Goal: Task Accomplishment & Management: Use online tool/utility

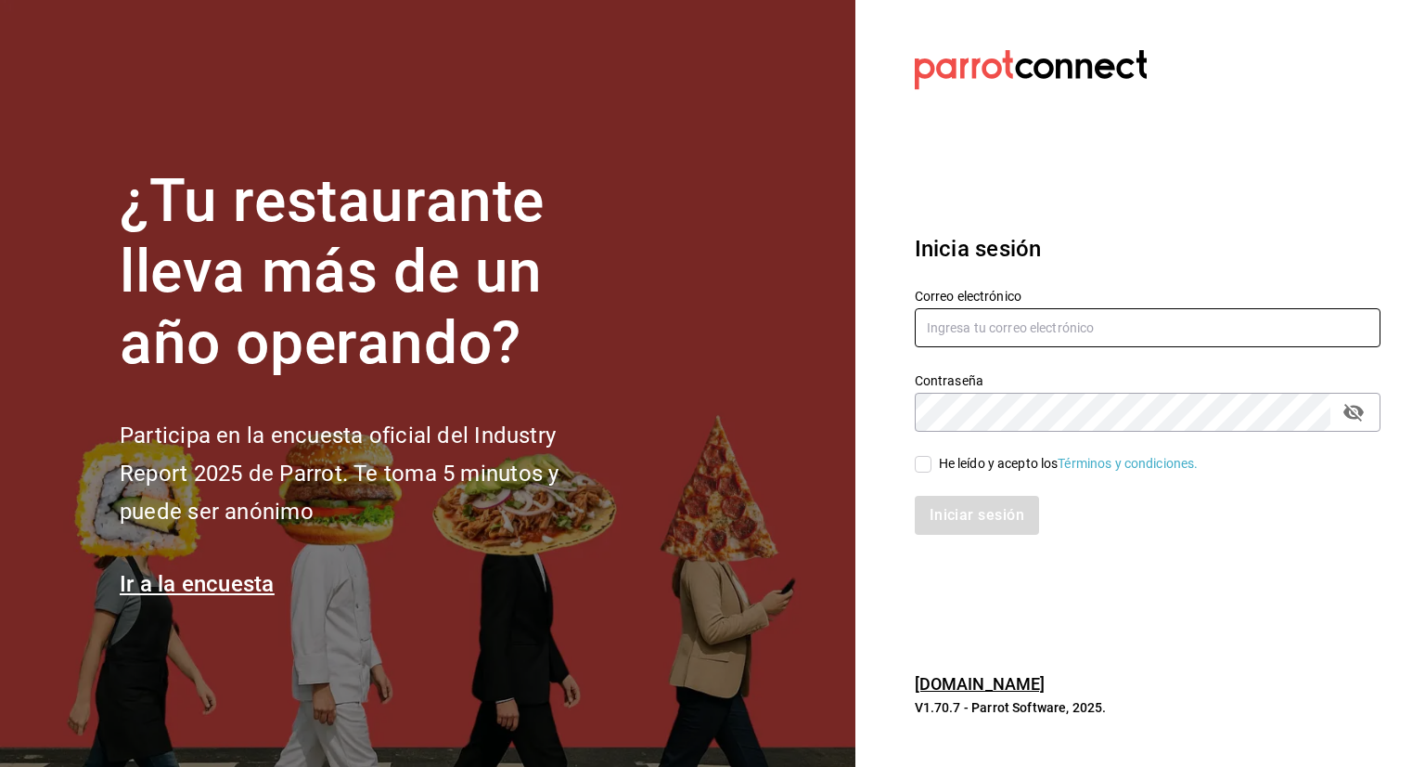
type input "[PERSON_NAME][EMAIL_ADDRESS][PERSON_NAME][DOMAIN_NAME]"
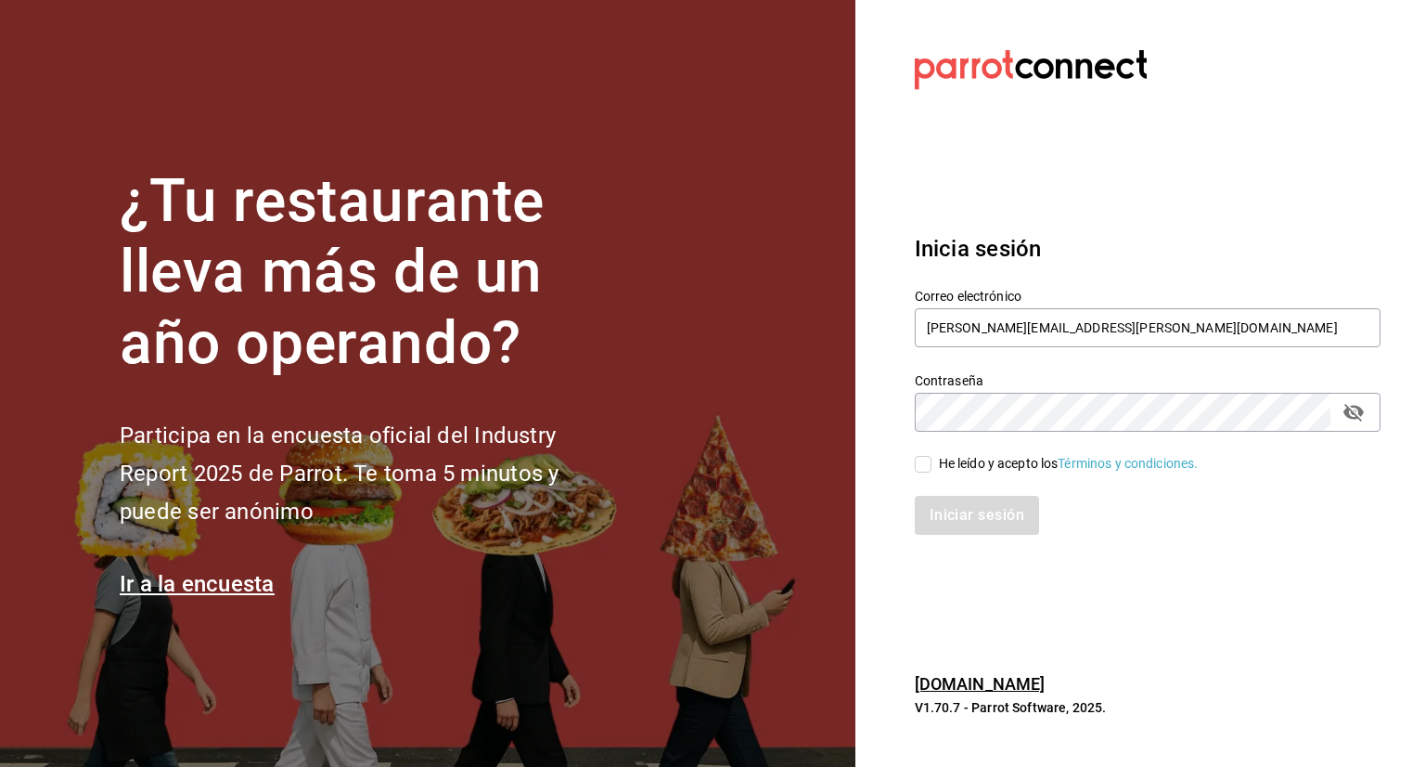
click at [924, 465] on input "He leído y acepto los Términos y condiciones." at bounding box center [923, 464] width 17 height 17
checkbox input "true"
click at [956, 520] on button "Iniciar sesión" at bounding box center [978, 515] width 126 height 39
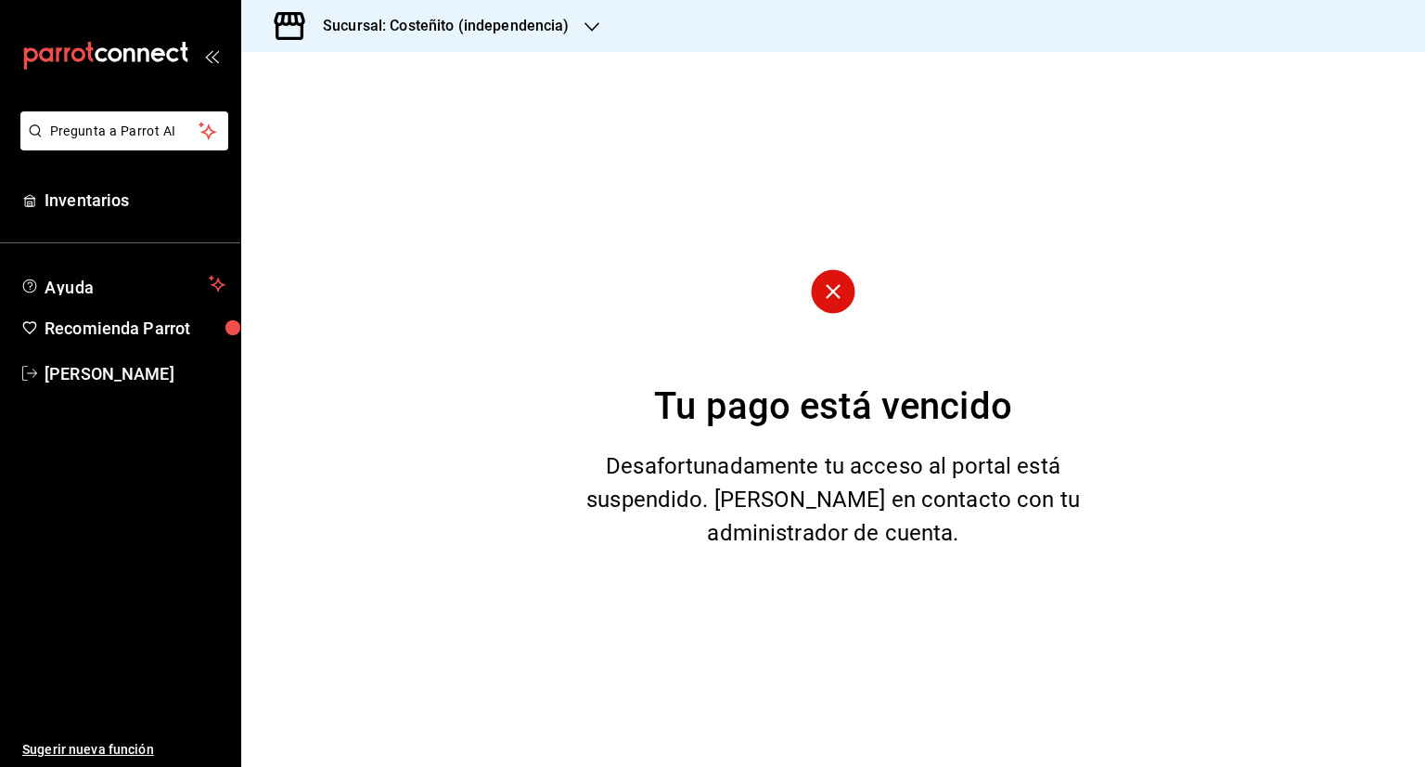
click at [406, 30] on h3 "Sucursal: Costeñito (independencia)" at bounding box center [439, 26] width 262 height 22
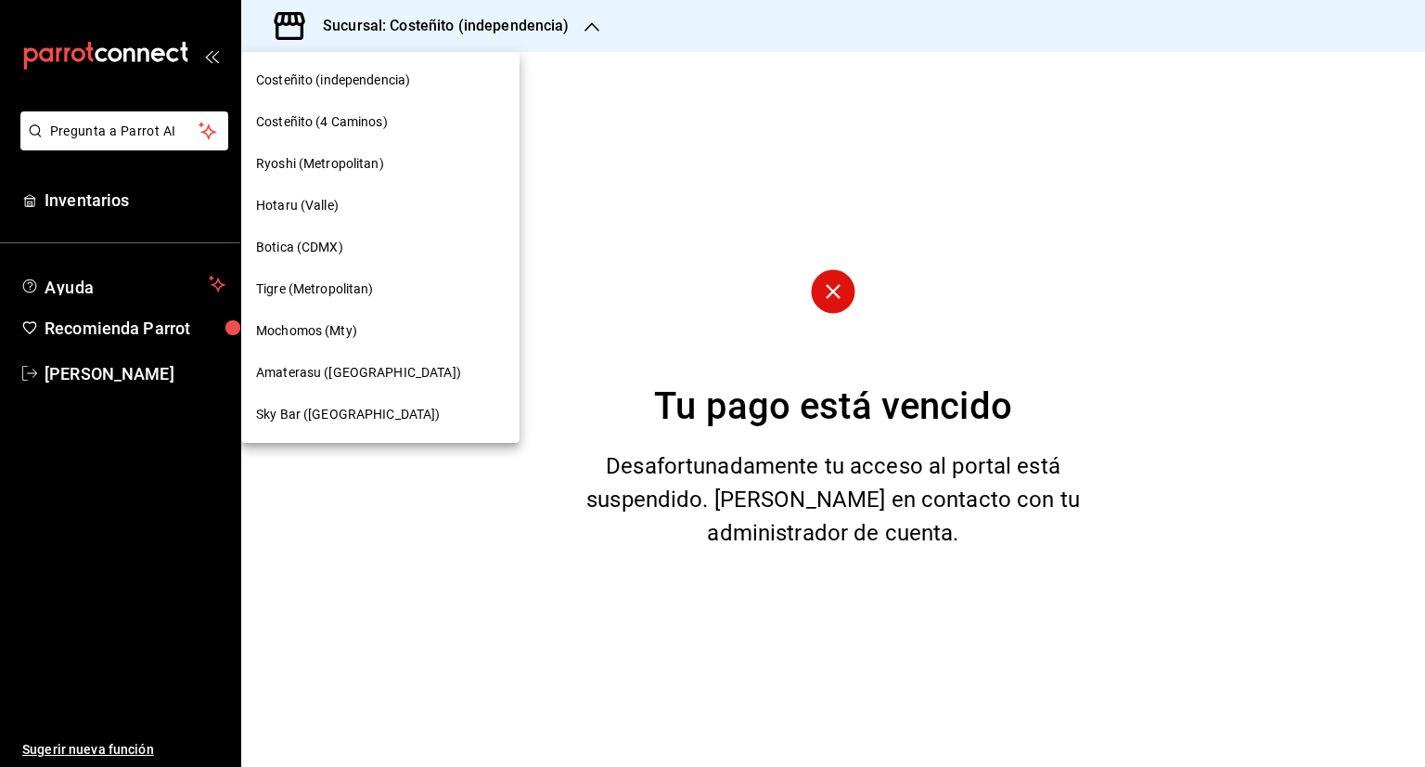
click at [375, 336] on div "Mochomos (Mty)" at bounding box center [380, 330] width 249 height 19
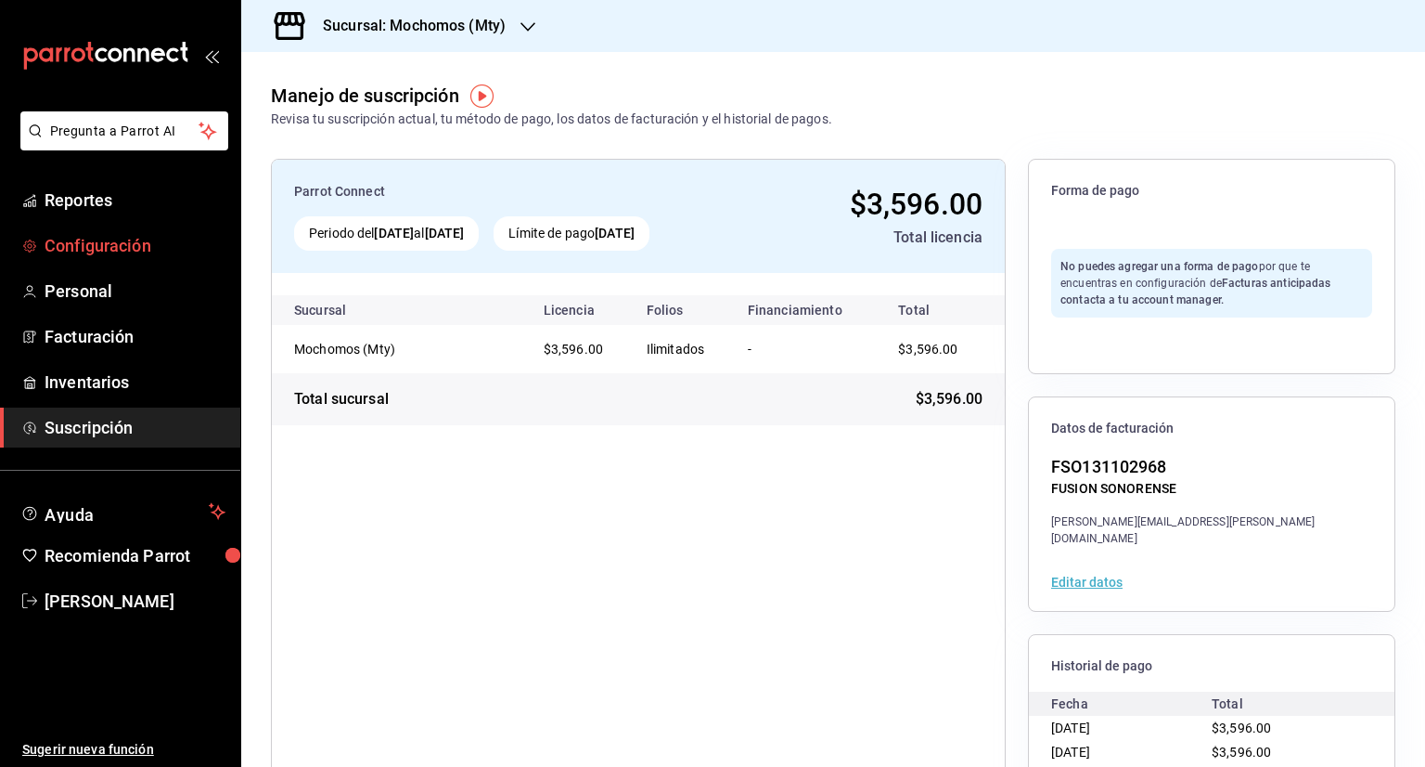
click at [74, 226] on link "Configuración" at bounding box center [120, 245] width 240 height 40
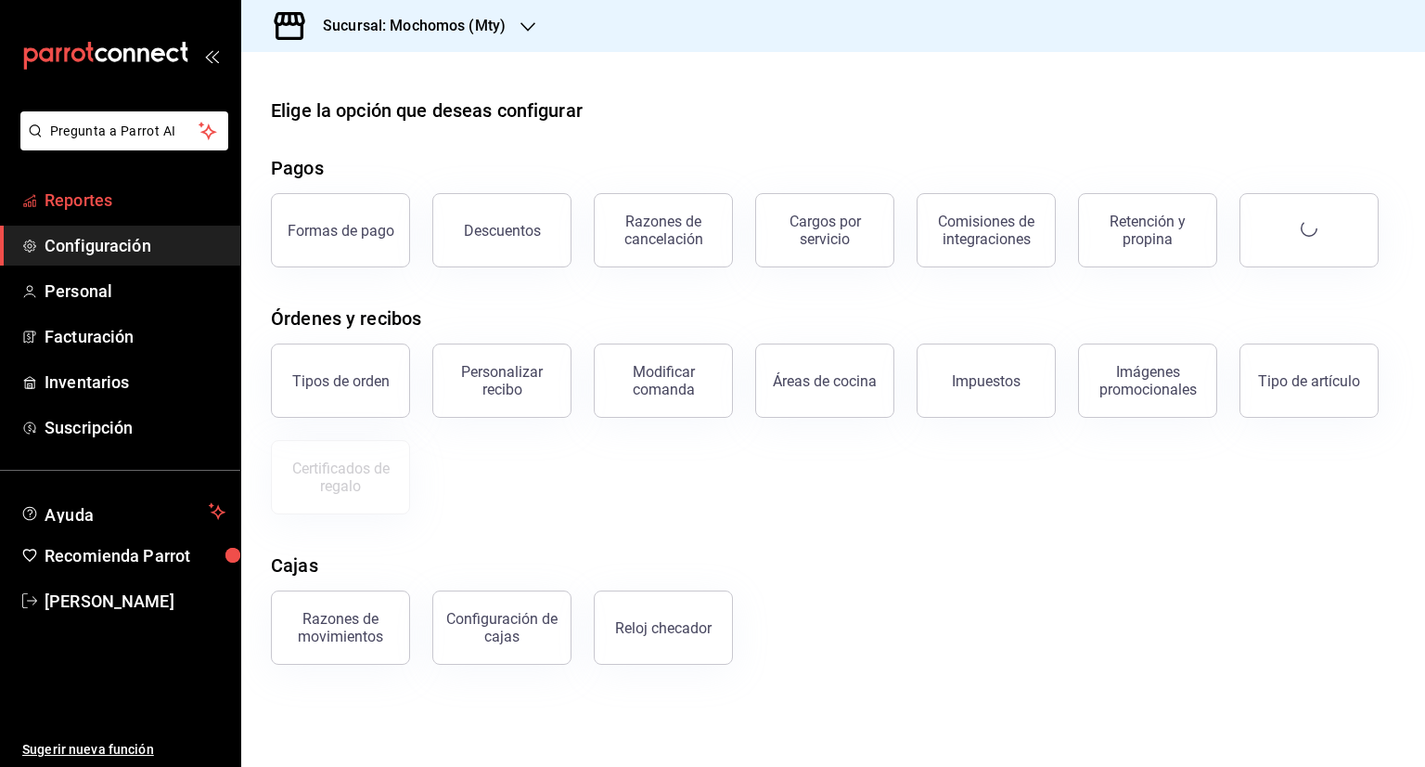
click at [73, 218] on link "Reportes" at bounding box center [120, 200] width 240 height 40
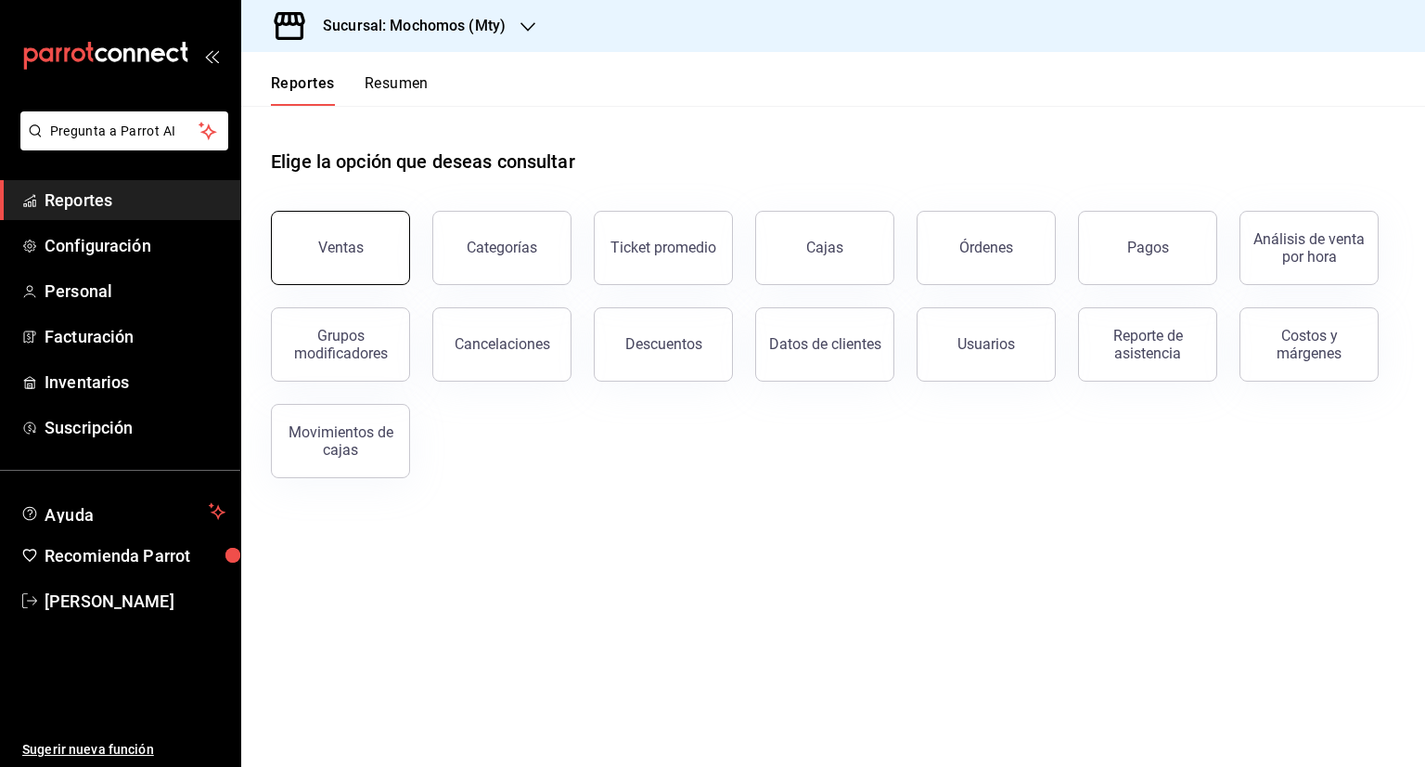
click at [353, 264] on button "Ventas" at bounding box center [340, 248] width 139 height 74
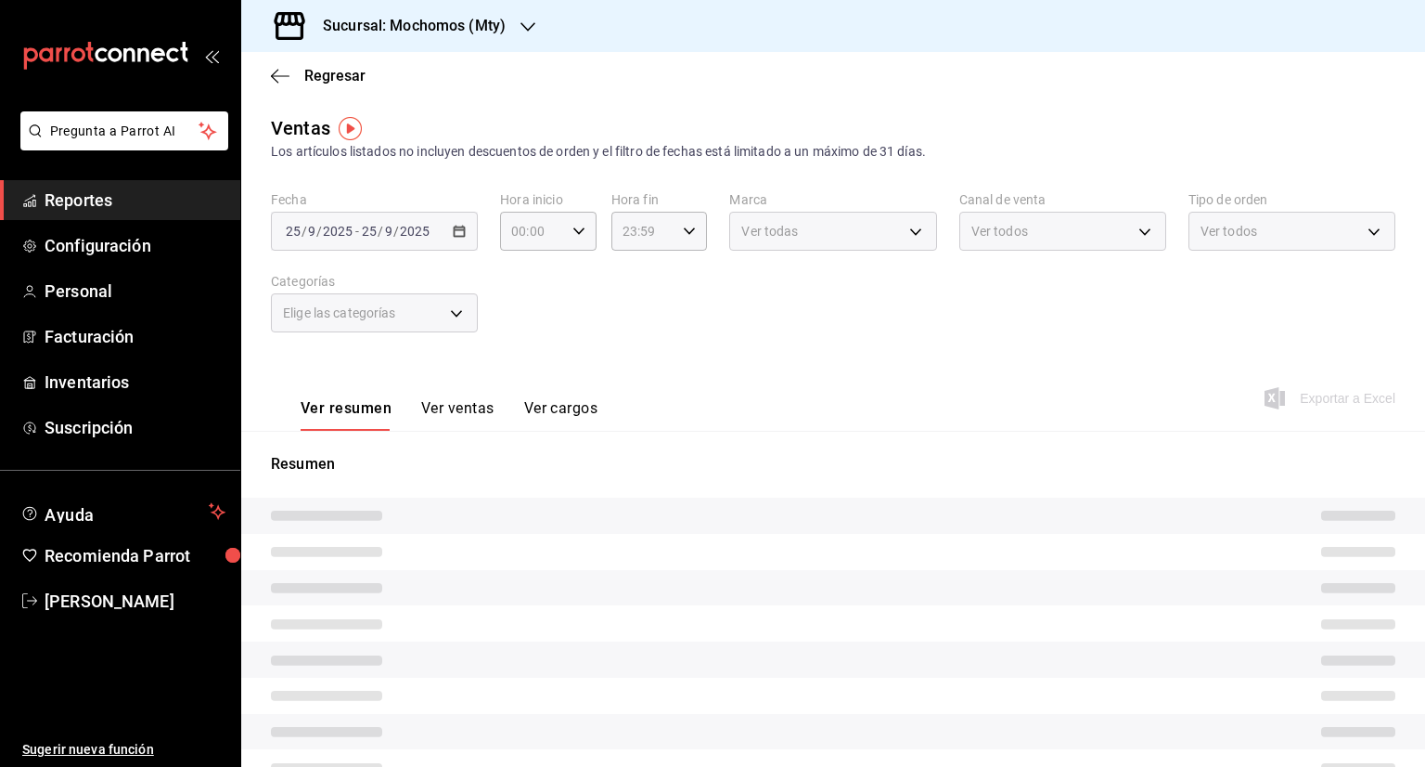
click at [353, 264] on div "Fecha [DATE] [DATE] - [DATE] [DATE] Hora inicio 00:00 Hora inicio Hora fin 23:5…" at bounding box center [833, 272] width 1125 height 163
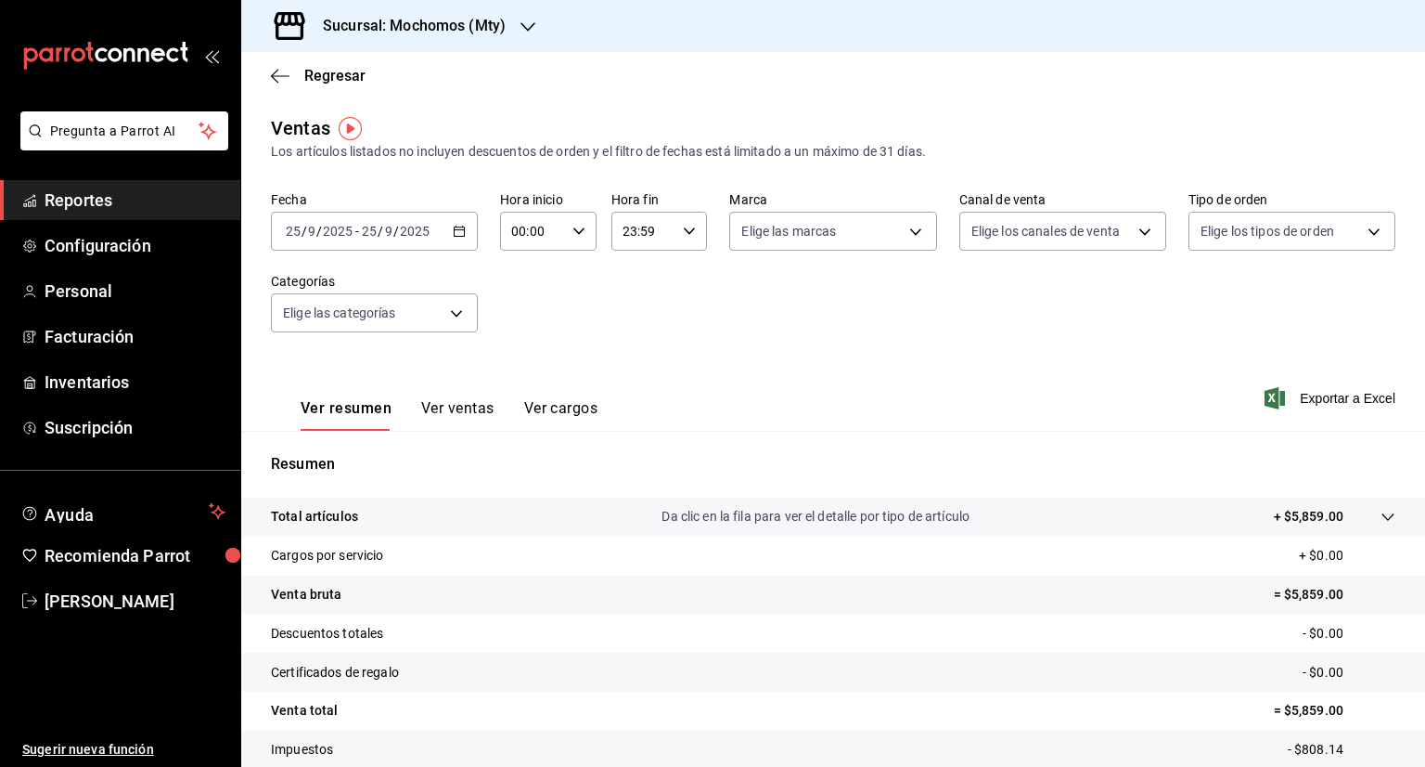
click at [440, 235] on div "[DATE] [DATE] - [DATE] [DATE]" at bounding box center [374, 231] width 207 height 39
click at [470, 240] on div "[DATE] [DATE] - [DATE] [DATE]" at bounding box center [374, 231] width 207 height 39
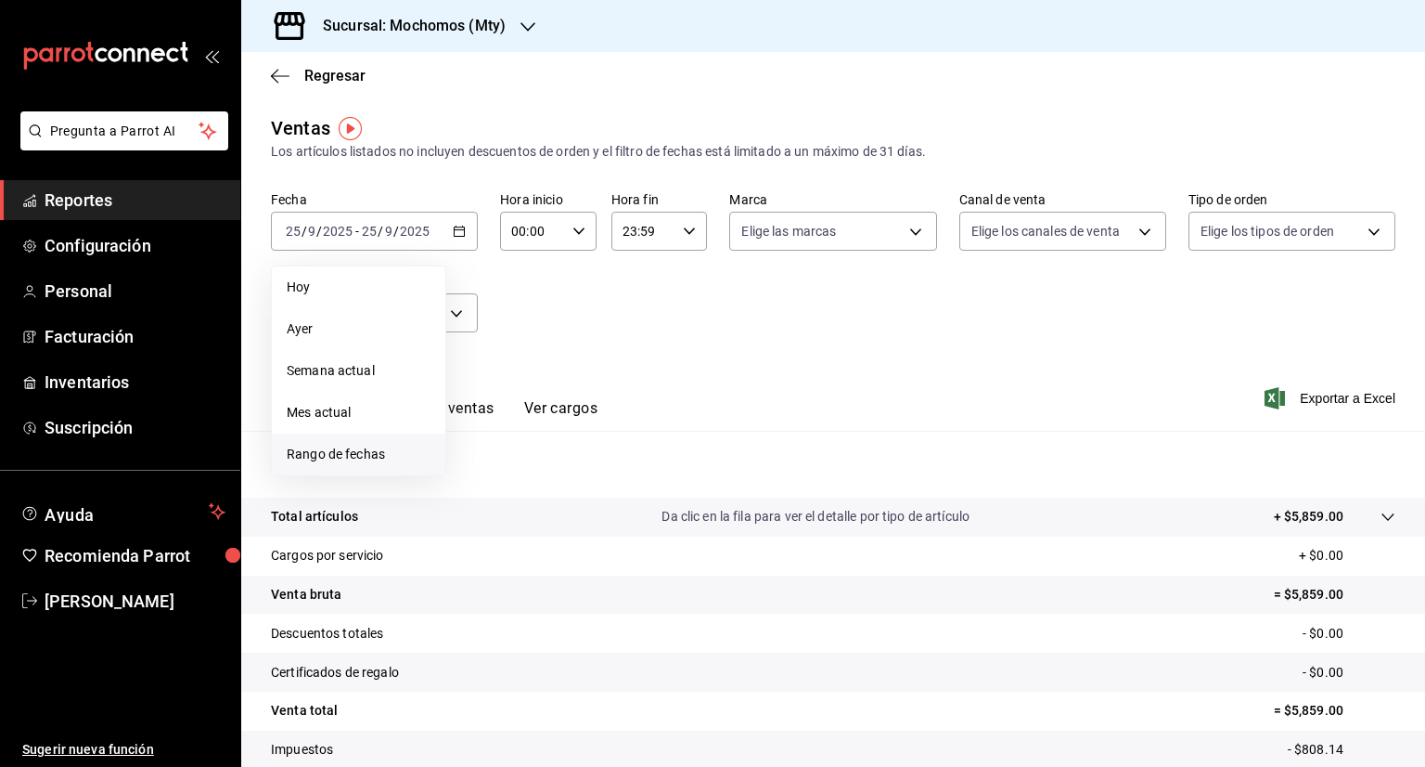
click at [372, 465] on li "Rango de fechas" at bounding box center [359, 454] width 174 height 42
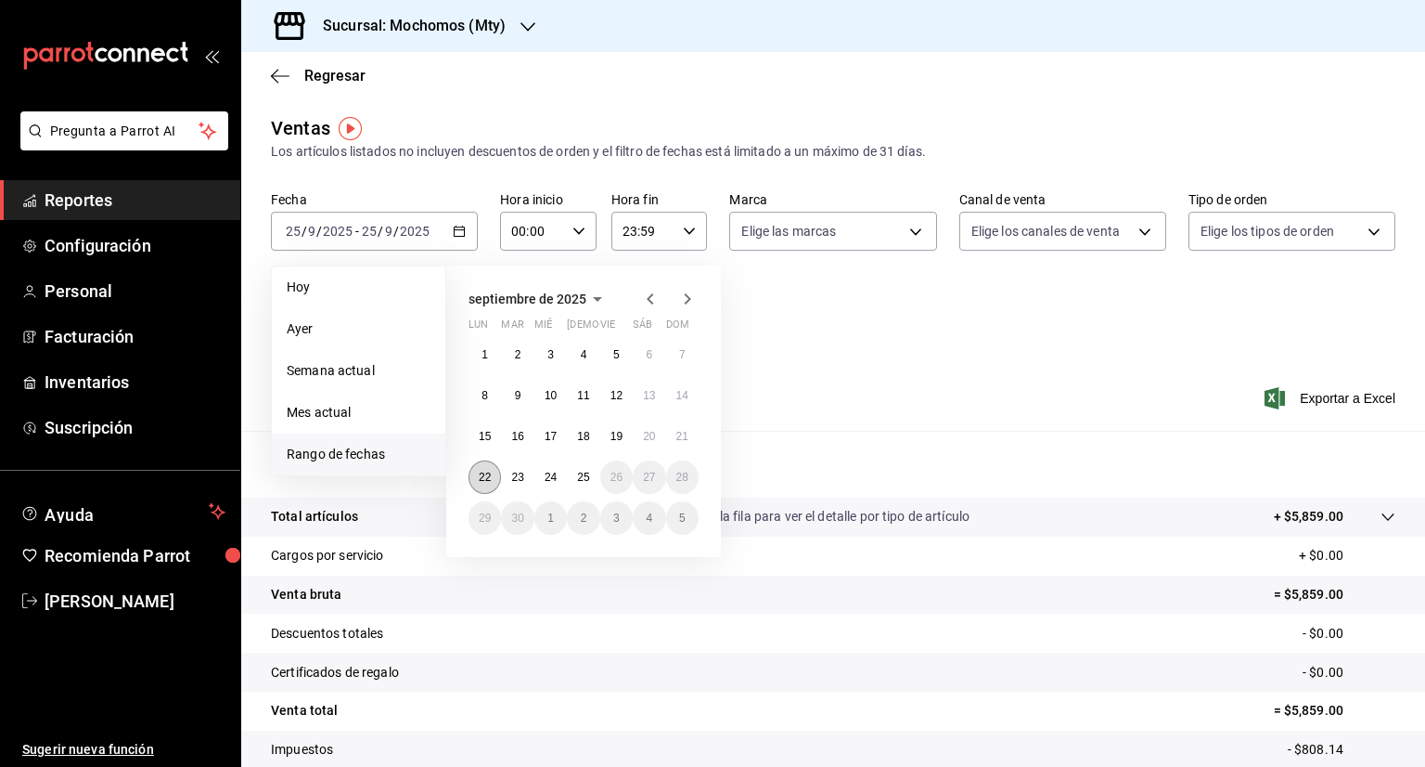
click at [477, 489] on button "22" at bounding box center [485, 476] width 32 height 33
click at [589, 478] on abbr "25" at bounding box center [583, 476] width 12 height 13
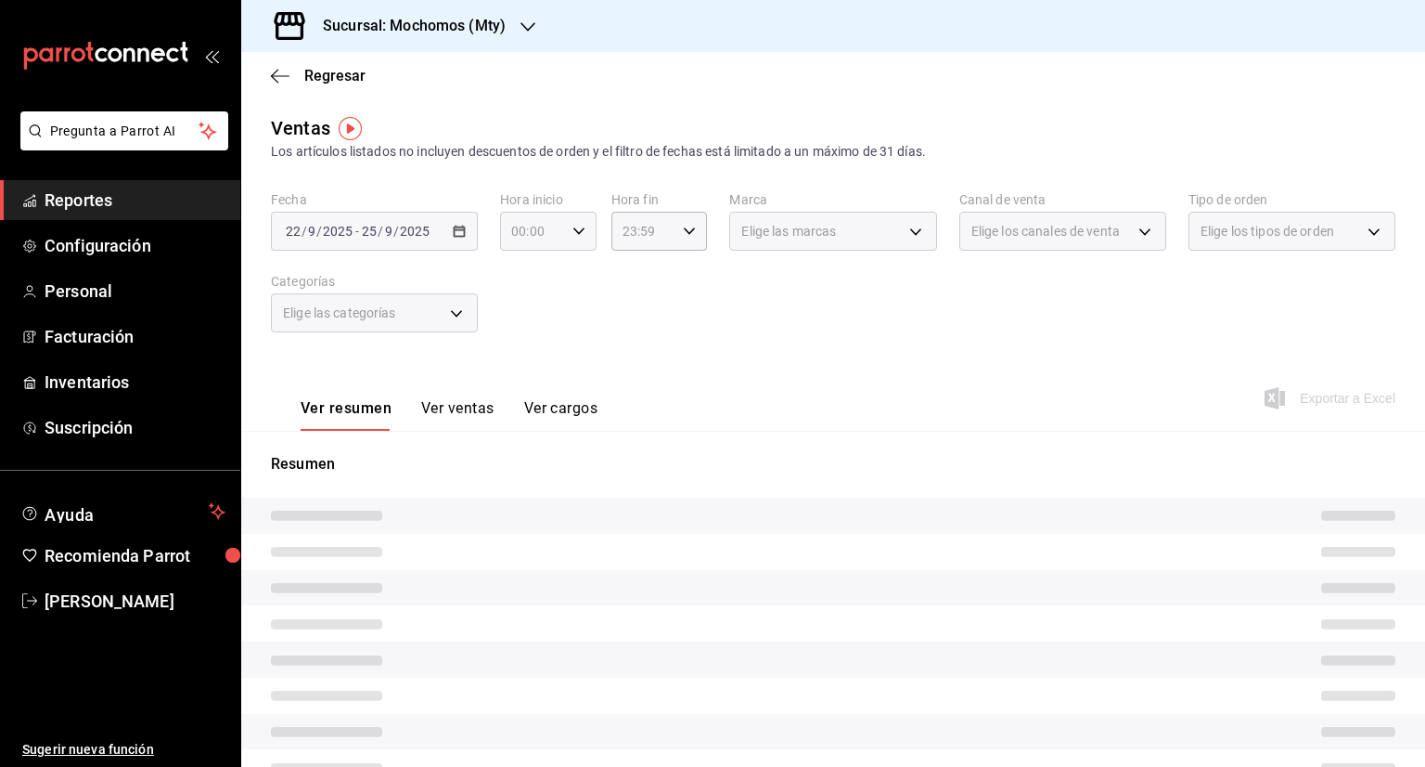
click at [579, 234] on icon "button" at bounding box center [579, 231] width 13 height 13
click at [522, 296] on span "05" at bounding box center [521, 295] width 18 height 15
type input "05:00"
click at [857, 359] on div at bounding box center [712, 383] width 1425 height 767
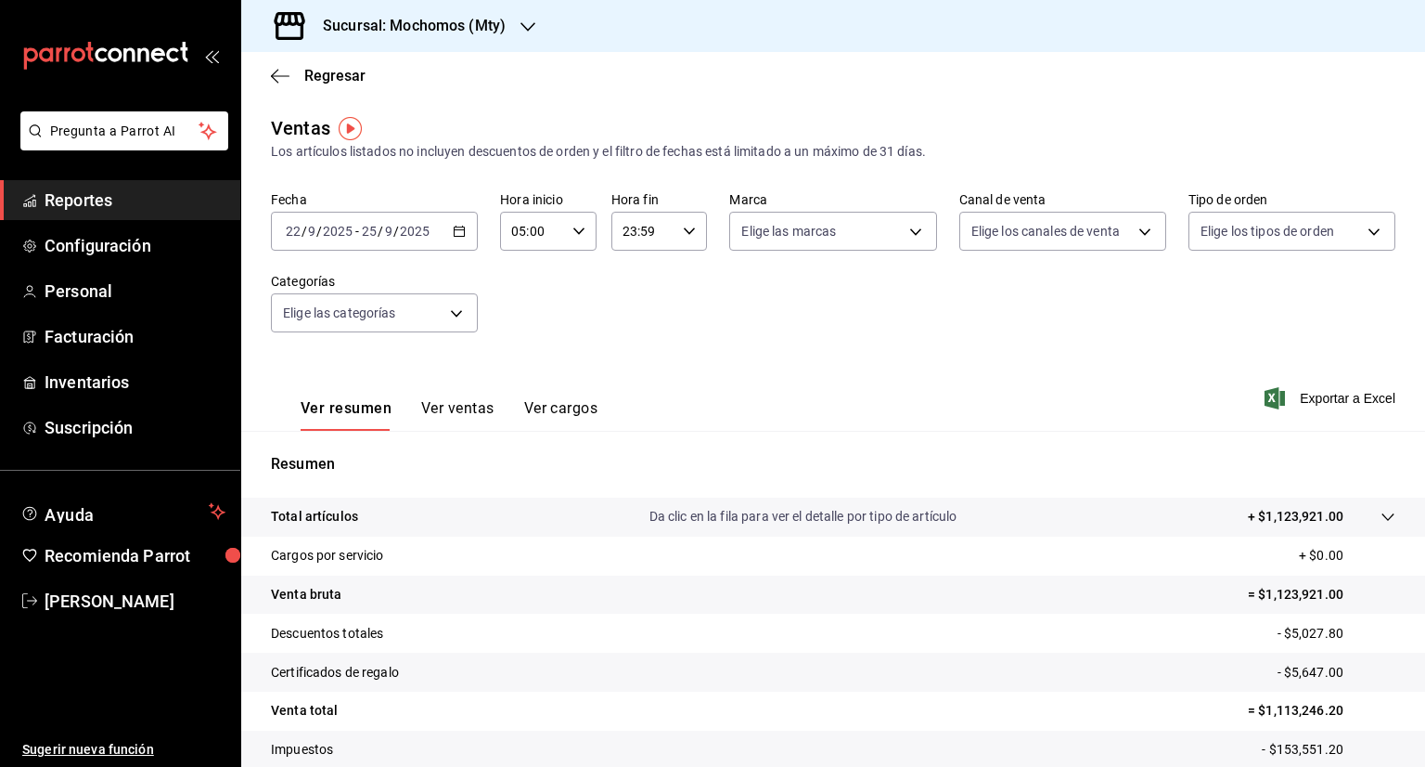
click at [674, 233] on div "23:59 Hora fin" at bounding box center [660, 231] width 97 height 39
click at [637, 345] on span "05" at bounding box center [631, 343] width 18 height 15
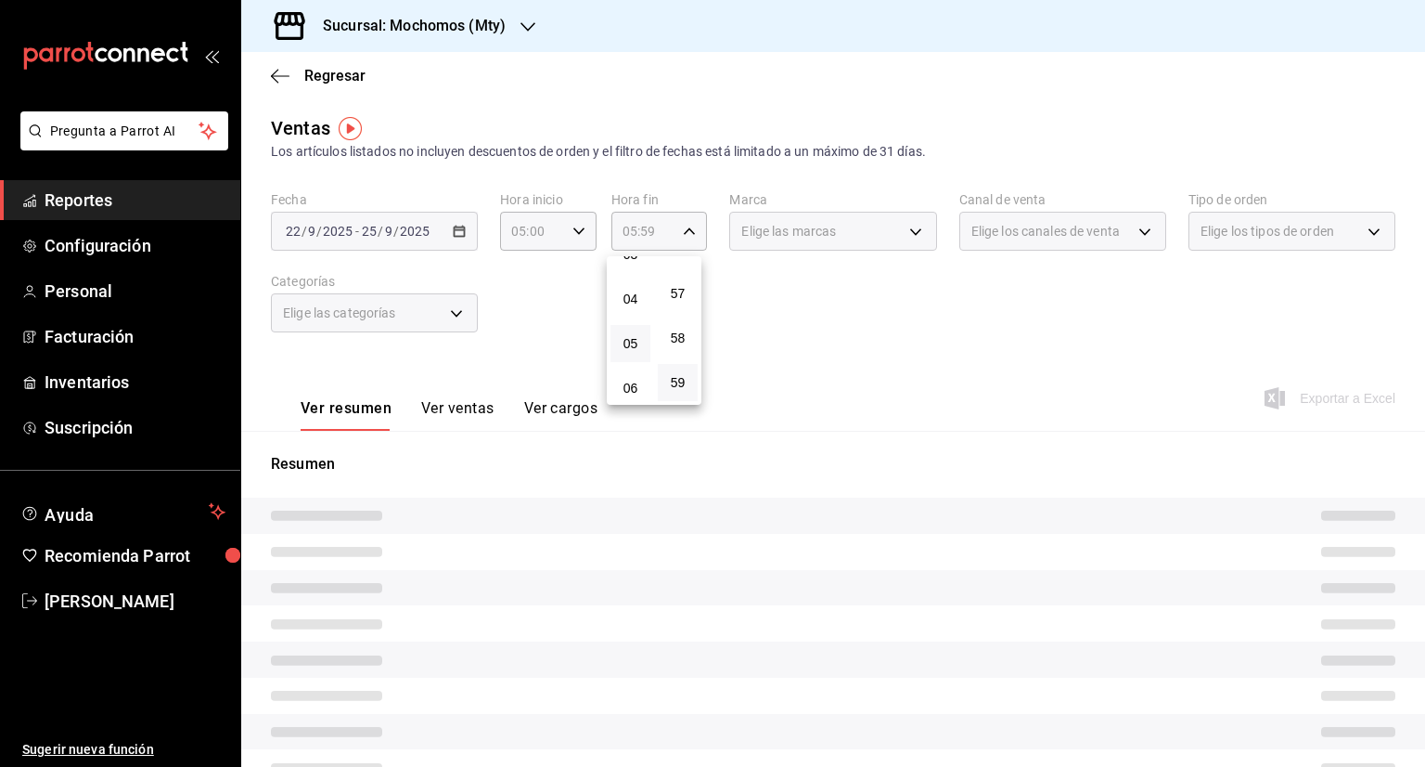
click at [1002, 325] on div at bounding box center [712, 383] width 1425 height 767
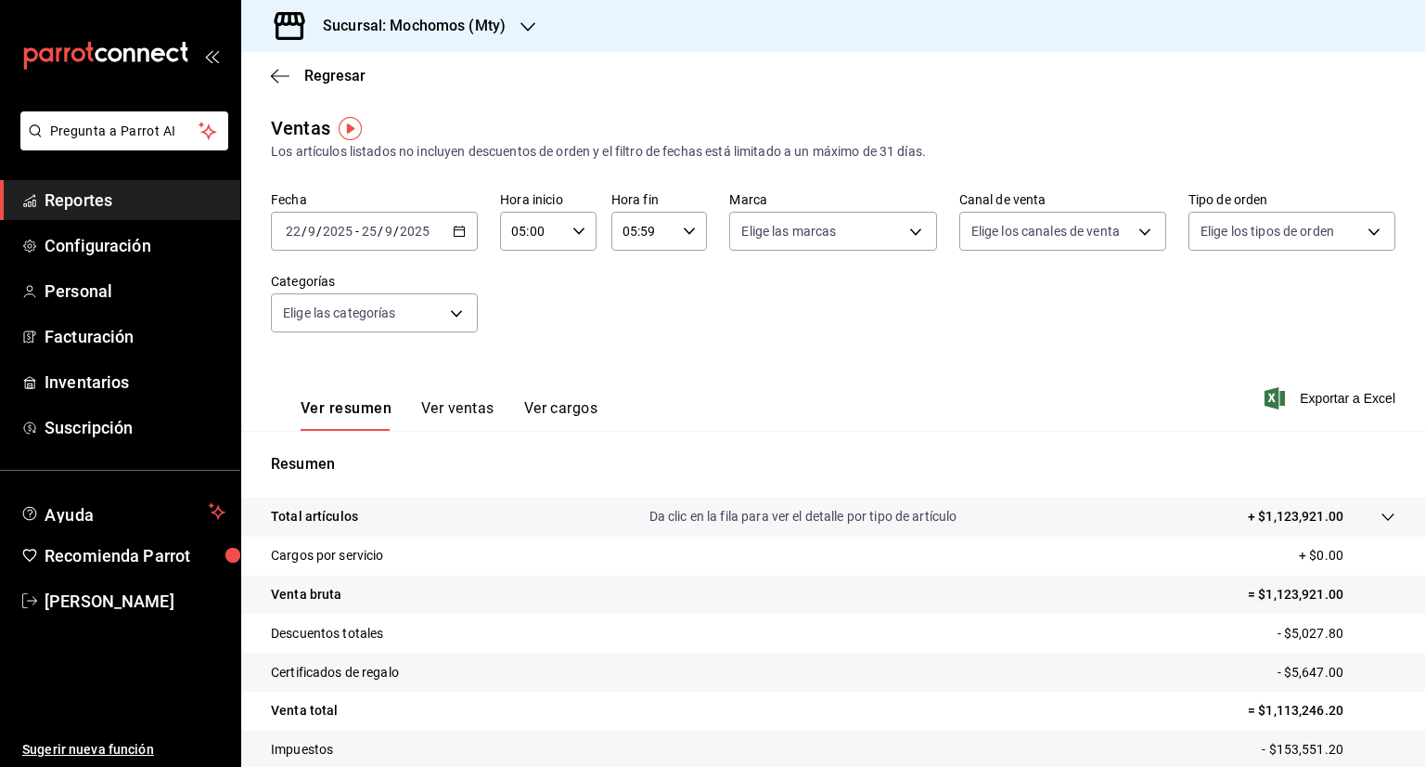
click at [708, 243] on div "Fecha [DATE] [DATE] - [DATE] [DATE] Hora inicio 05:00 Hora inicio Hora fin 05:5…" at bounding box center [833, 272] width 1125 height 163
click at [683, 227] on icon "button" at bounding box center [689, 231] width 13 height 13
click at [679, 281] on span "00" at bounding box center [678, 278] width 18 height 15
type input "05:00"
click at [843, 326] on div at bounding box center [712, 383] width 1425 height 767
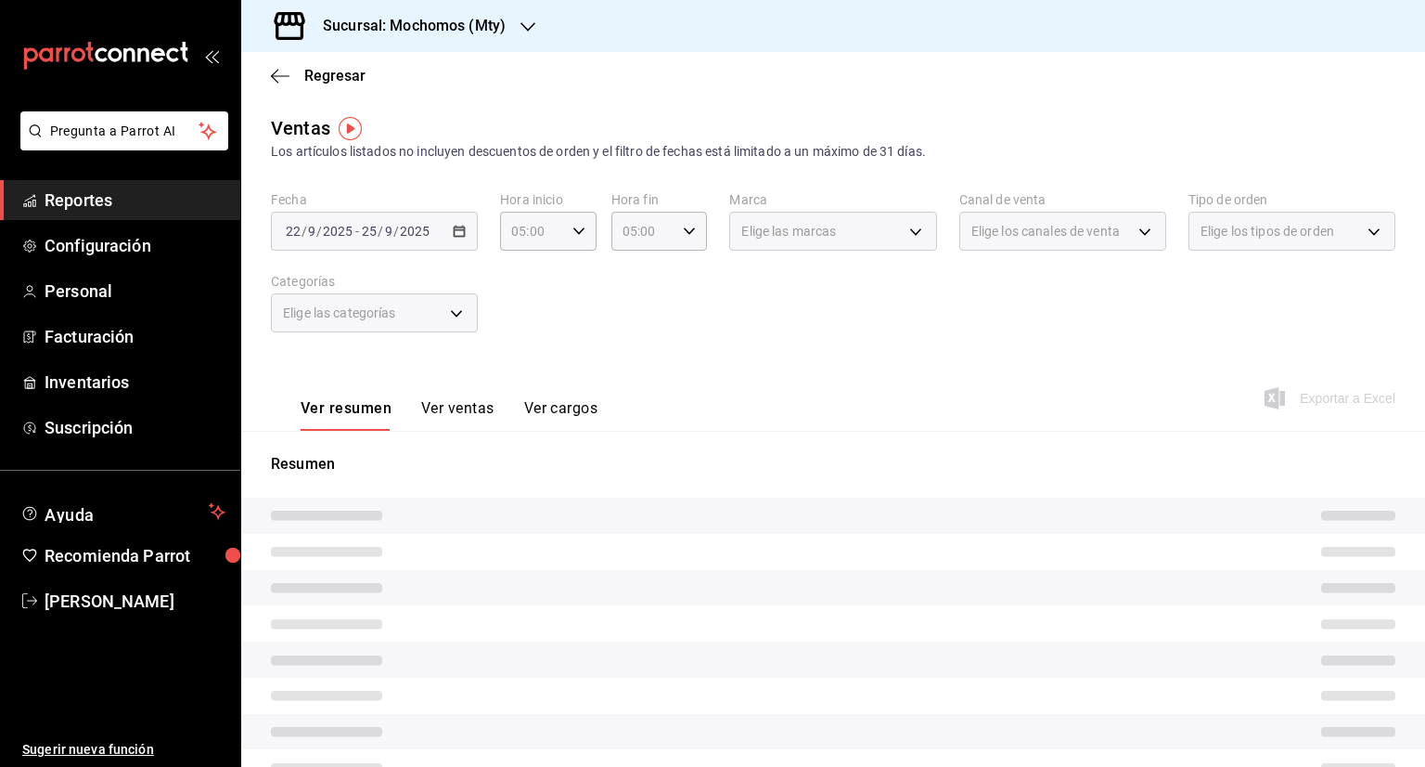
click at [847, 257] on div "Fecha [DATE] [DATE] - [DATE] [DATE] Hora inicio 05:00 Hora inicio Hora fin 05:0…" at bounding box center [833, 272] width 1125 height 163
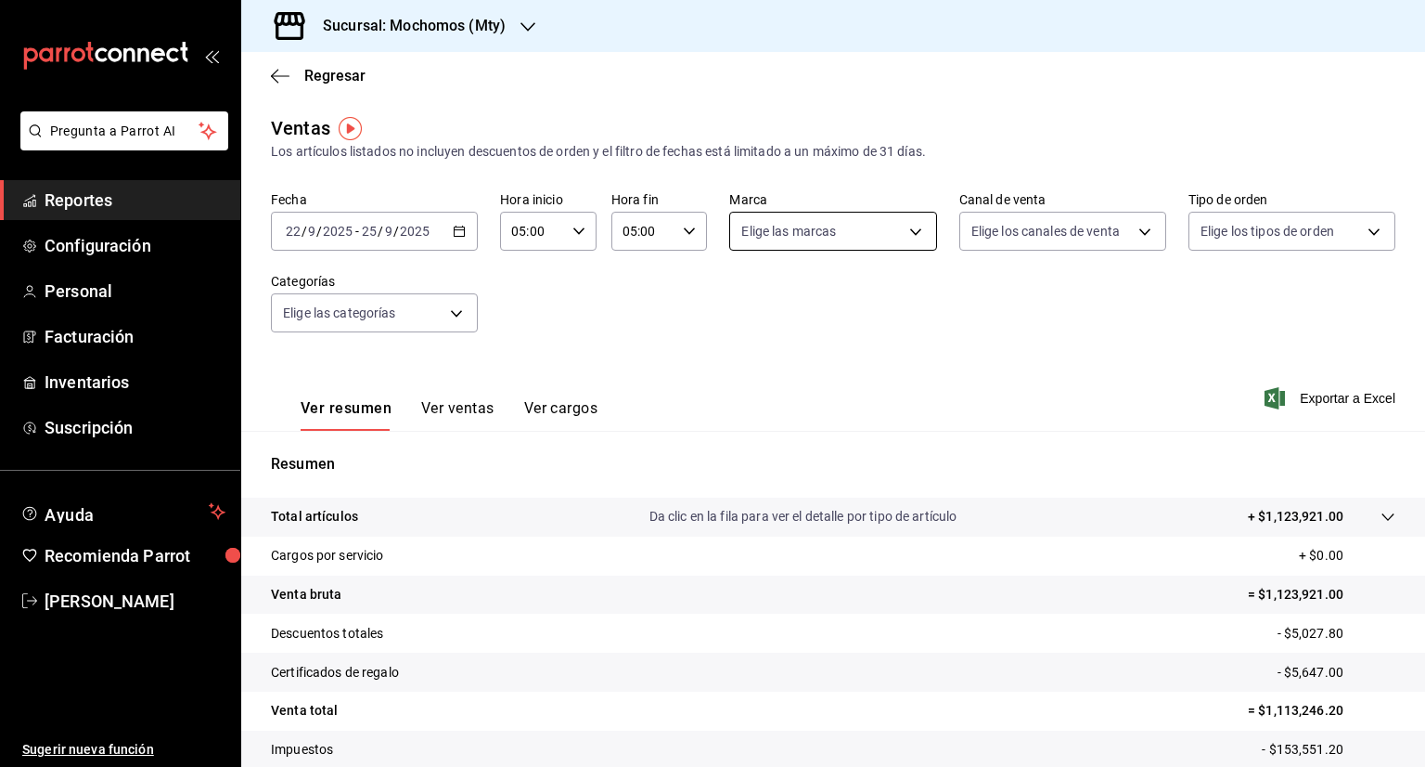
click at [880, 222] on body "Pregunta a Parrot AI Reportes Configuración Personal Facturación Inventarios Su…" at bounding box center [712, 383] width 1425 height 767
click at [732, 302] on li "Ver todas" at bounding box center [826, 301] width 202 height 55
type input "b352ad34-a903-4246-b8b1-197398375429"
checkbox input "true"
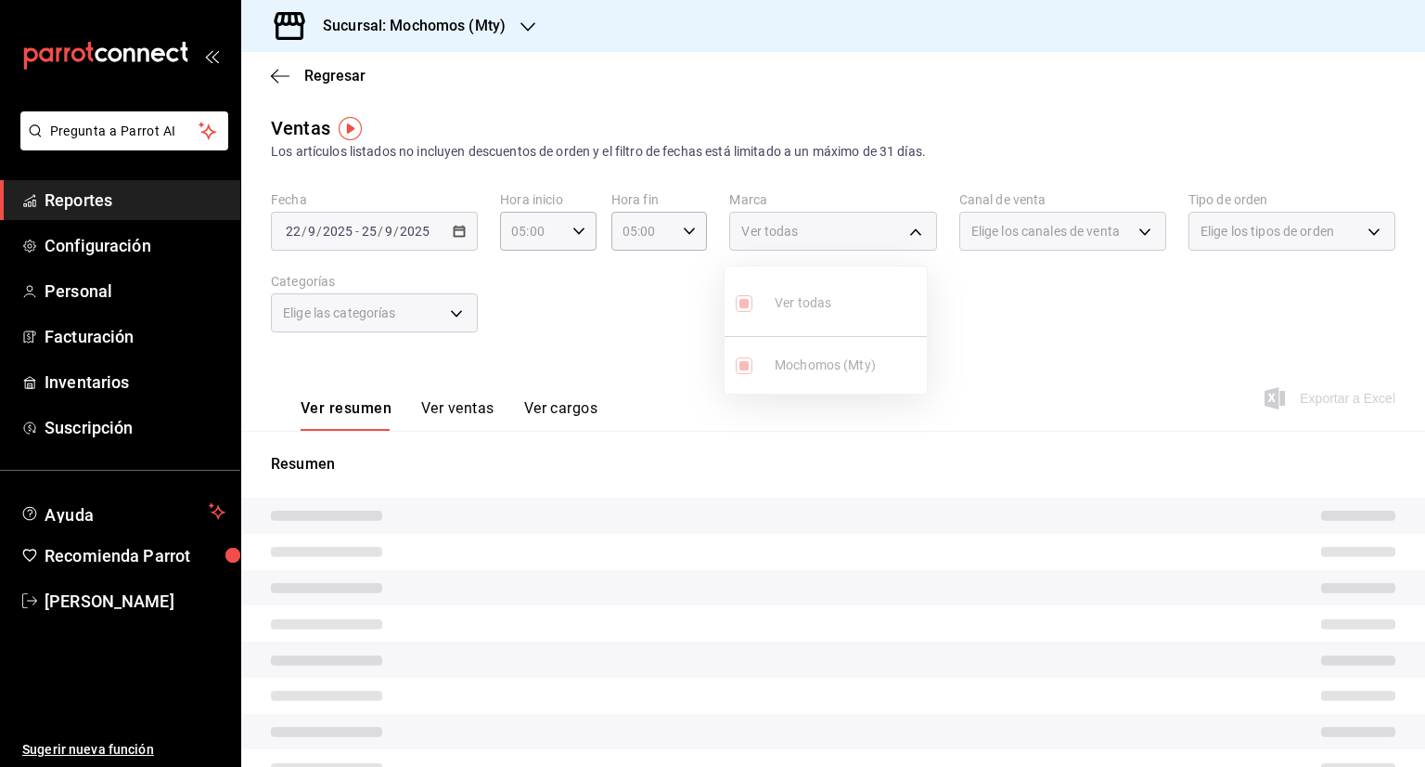
click at [1147, 287] on div at bounding box center [712, 383] width 1425 height 767
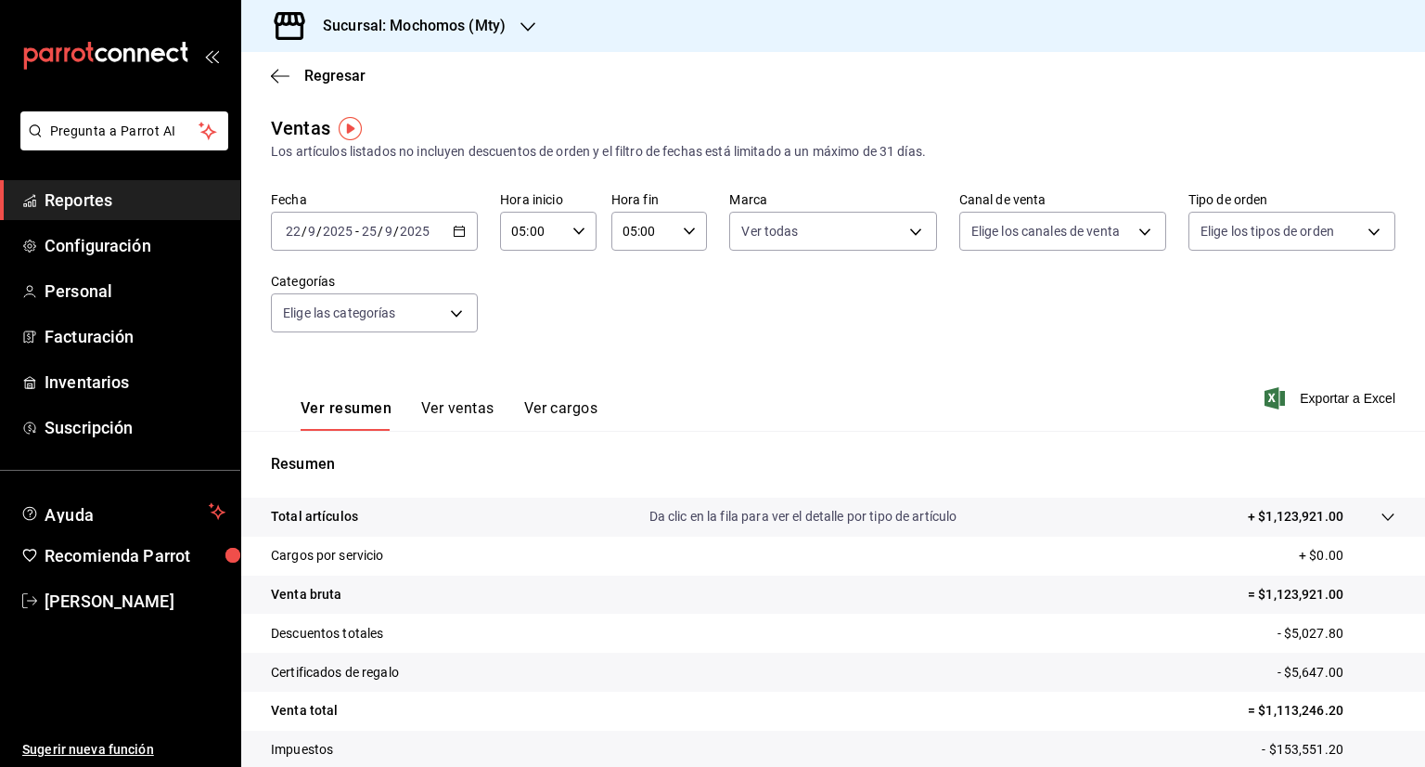
click at [1113, 251] on div "Fecha [DATE] [DATE] - [DATE] [DATE] Hora inicio 05:00 Hora inicio Hora fin 05:0…" at bounding box center [833, 272] width 1125 height 163
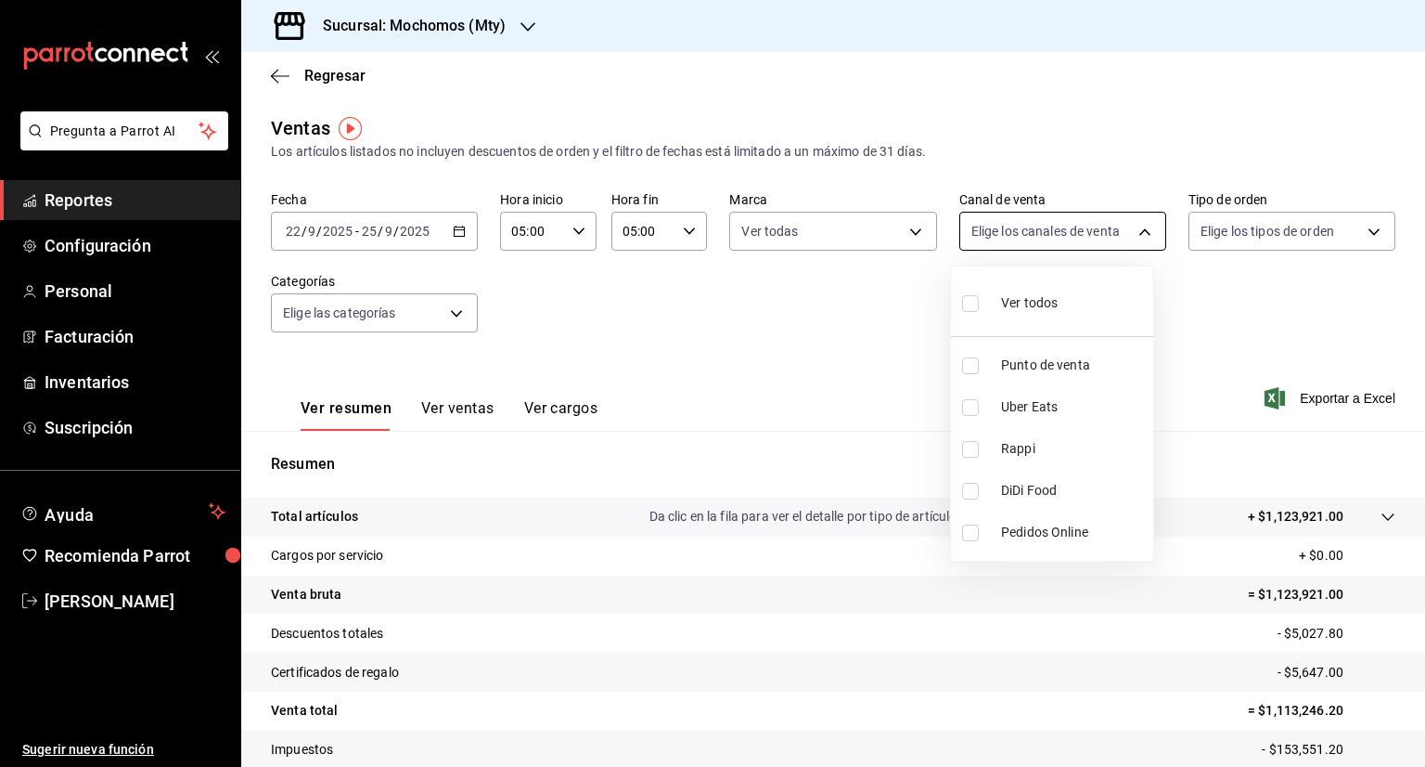
click at [1103, 231] on body "Pregunta a Parrot AI Reportes Configuración Personal Facturación Inventarios Su…" at bounding box center [712, 383] width 1425 height 767
click at [972, 297] on input "checkbox" at bounding box center [970, 303] width 17 height 17
checkbox input "true"
type input "PARROT,UBER_EATS,RAPPI,DIDI_FOOD,ONLINE"
checkbox input "true"
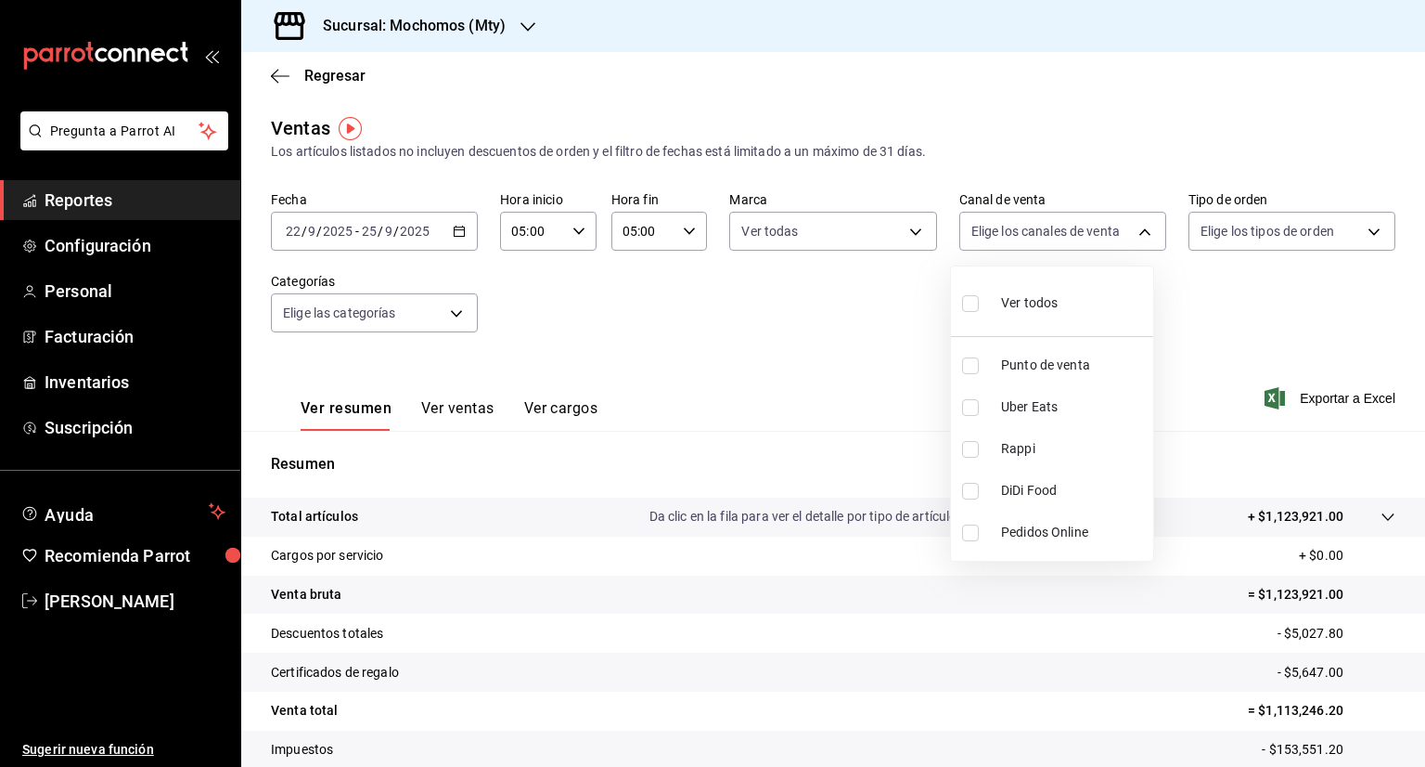
checkbox input "true"
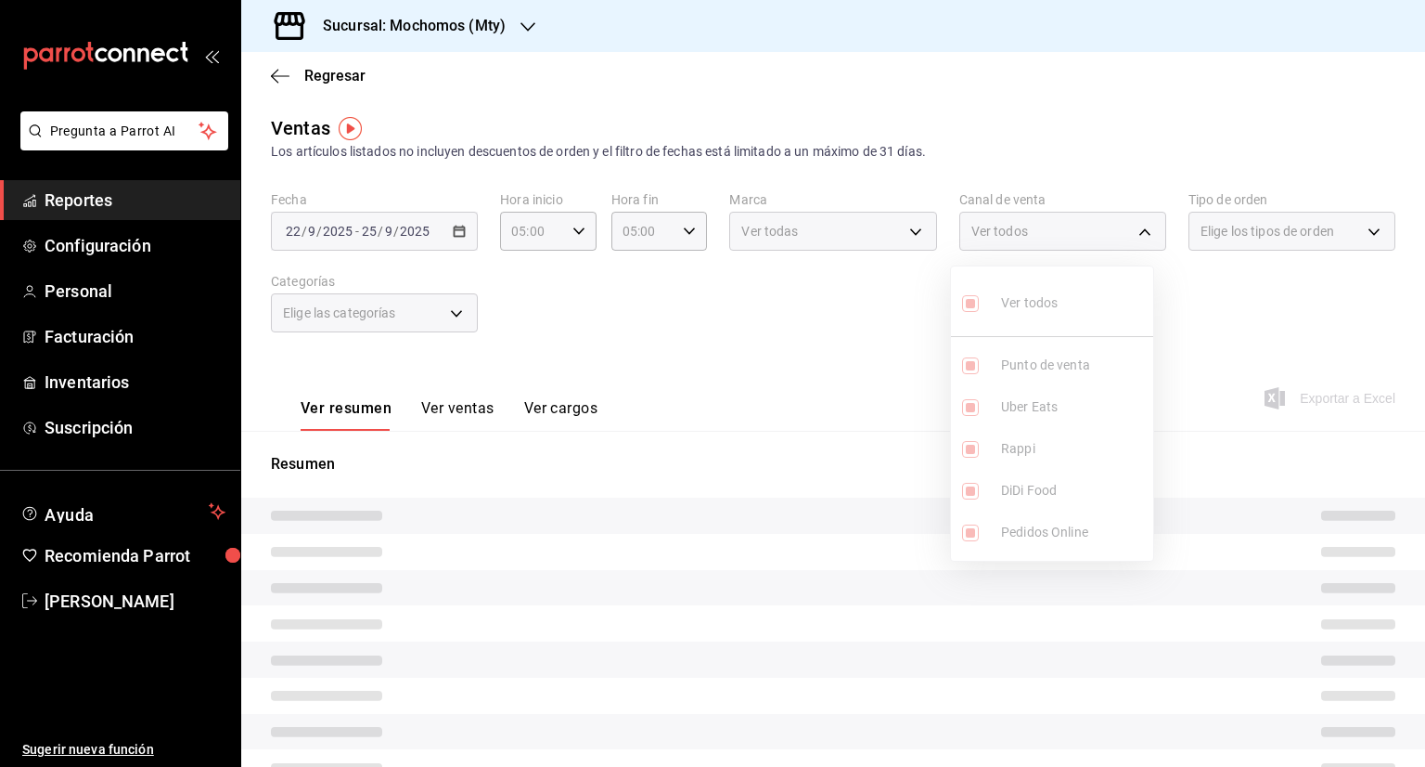
click at [1231, 334] on div at bounding box center [712, 383] width 1425 height 767
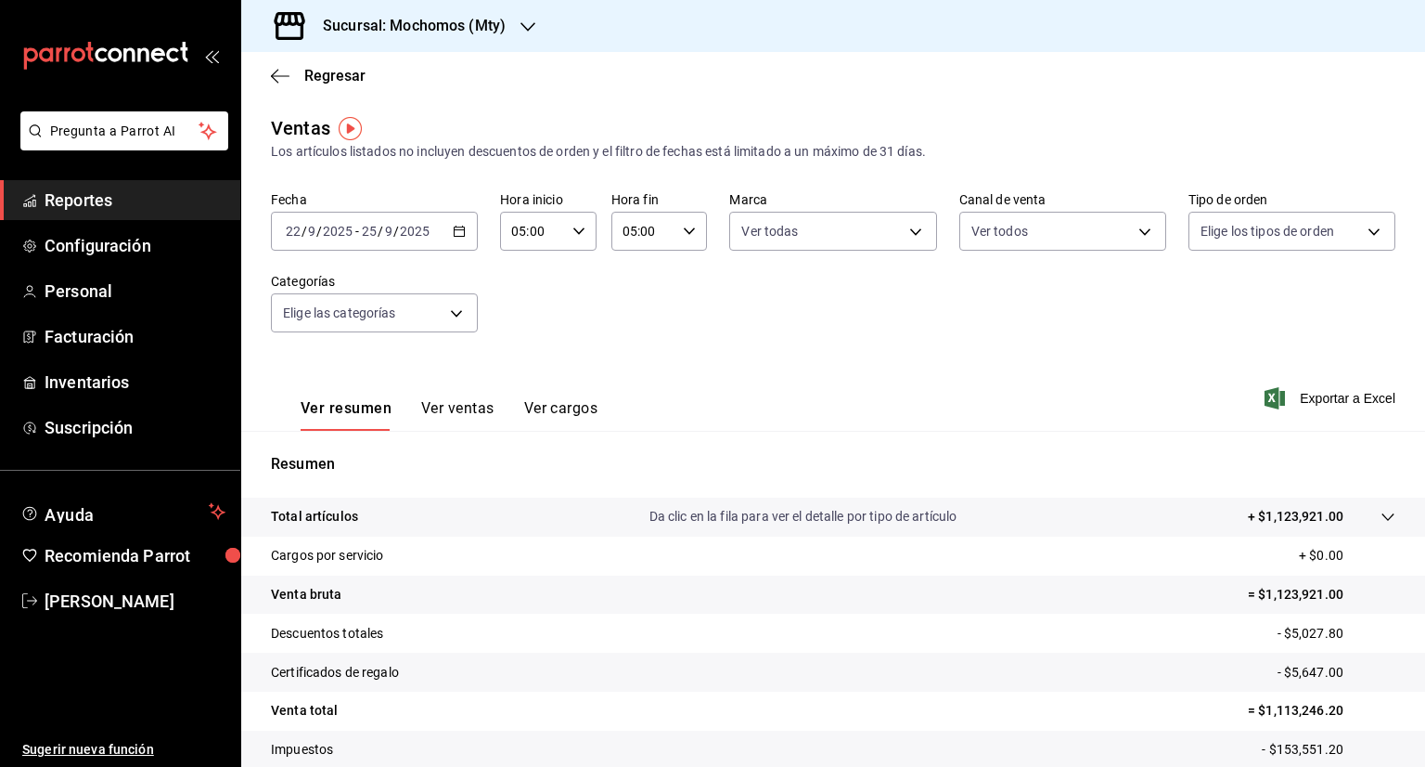
click at [1264, 257] on div "Fecha [DATE] [DATE] - [DATE] [DATE] Hora inicio 05:00 Hora inicio Hora fin 05:0…" at bounding box center [833, 272] width 1125 height 163
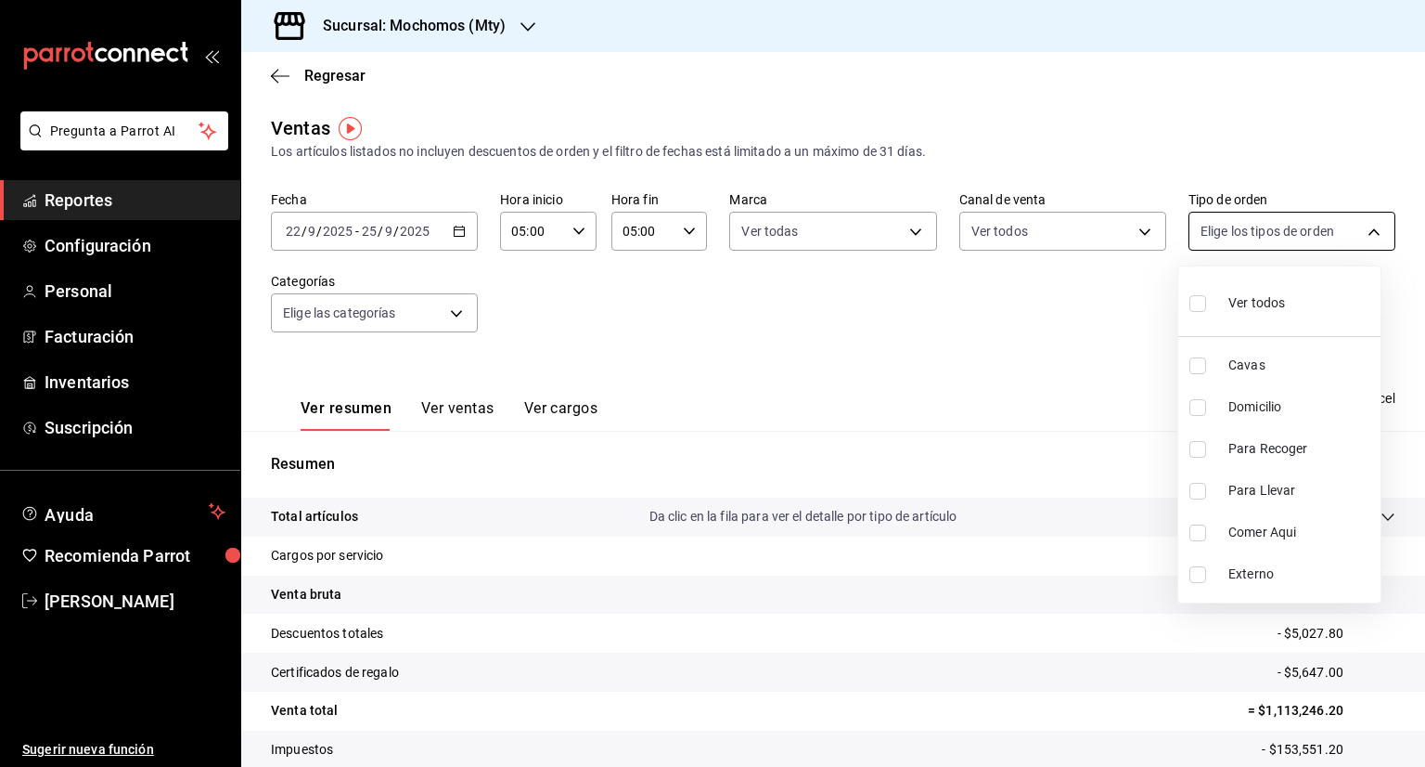
click at [1265, 246] on body "Pregunta a Parrot AI Reportes Configuración Personal Facturación Inventarios Su…" at bounding box center [712, 383] width 1425 height 767
click at [1192, 304] on input "checkbox" at bounding box center [1198, 303] width 17 height 17
checkbox input "true"
type input "7f152bcd-c808-43b1-8377-7ee3764f5c48,abc1671a-a22f-403c-8860-9d090036c428,f5090…"
checkbox input "true"
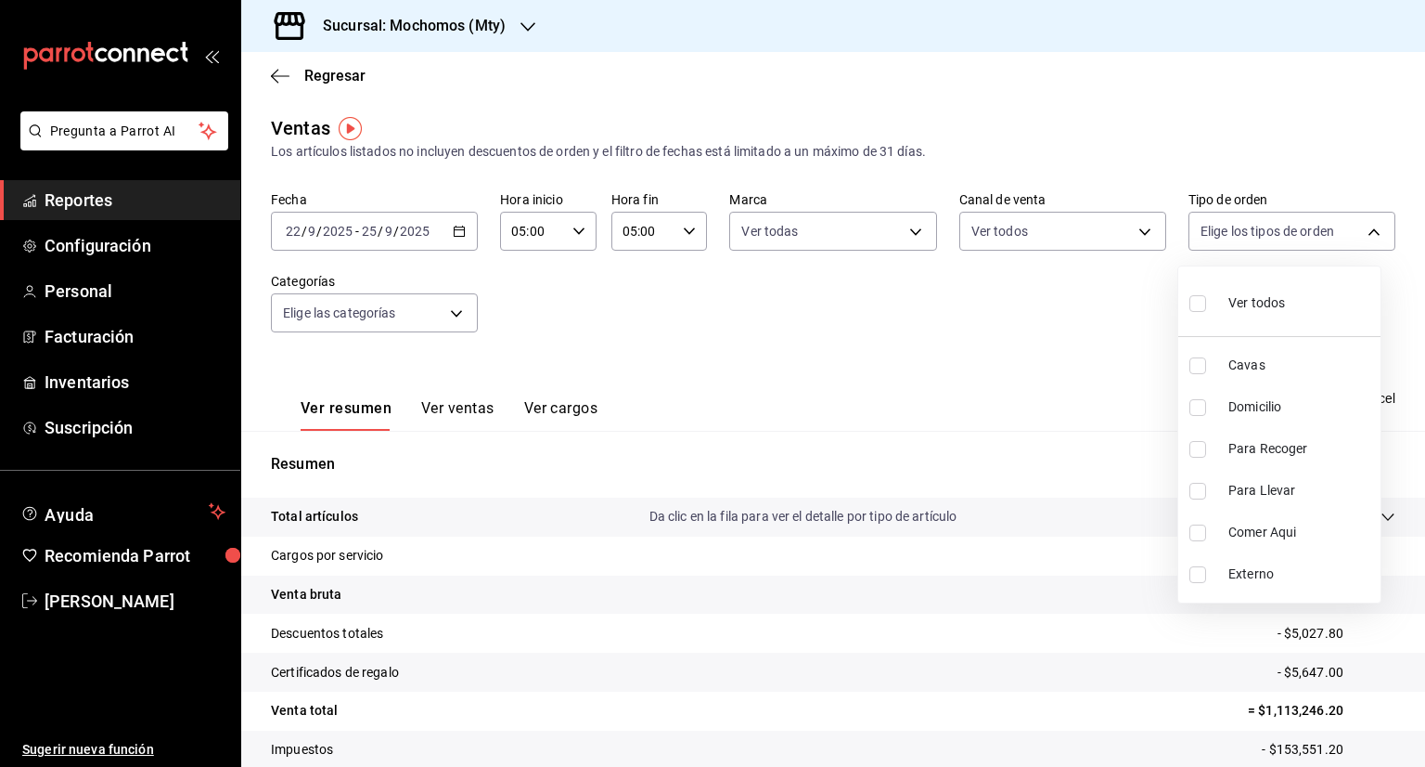
checkbox input "true"
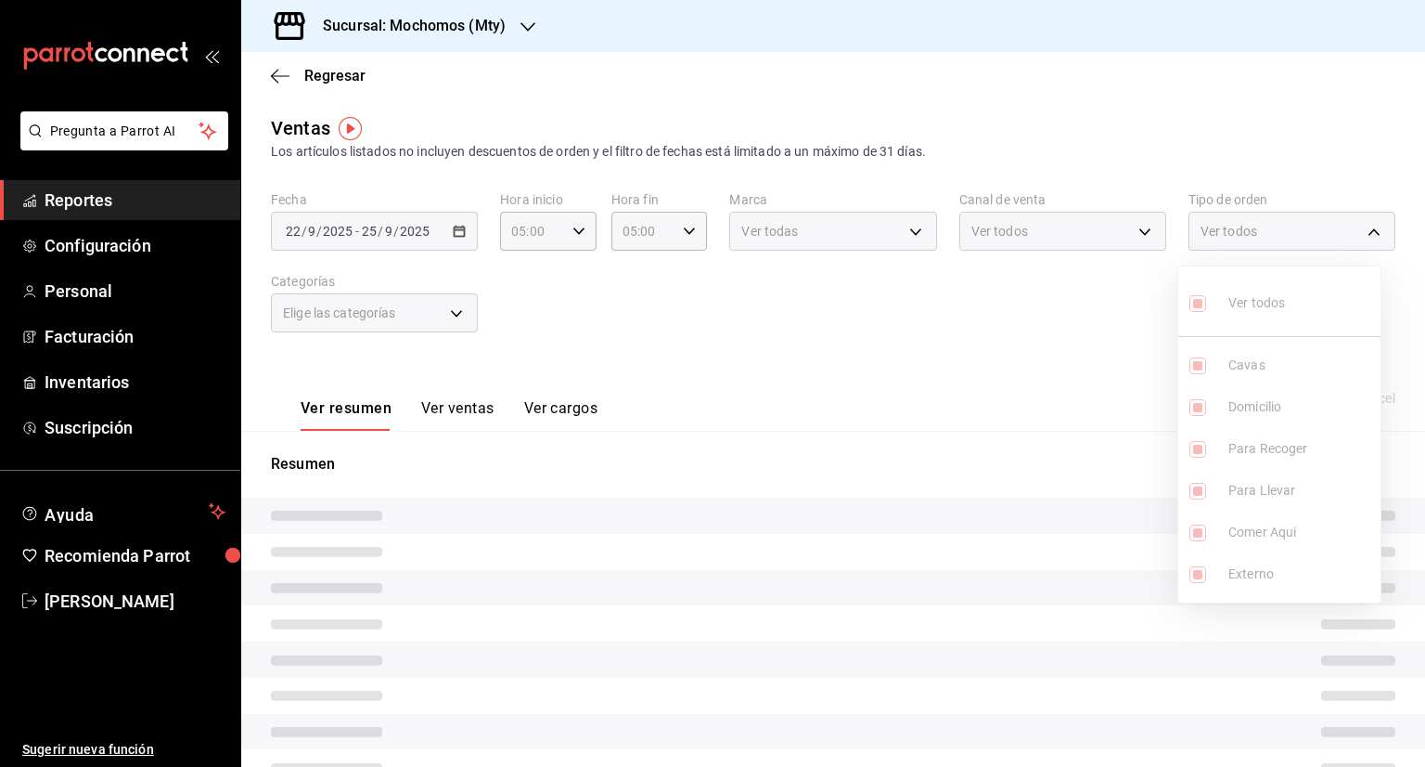
click at [690, 335] on div at bounding box center [712, 383] width 1425 height 767
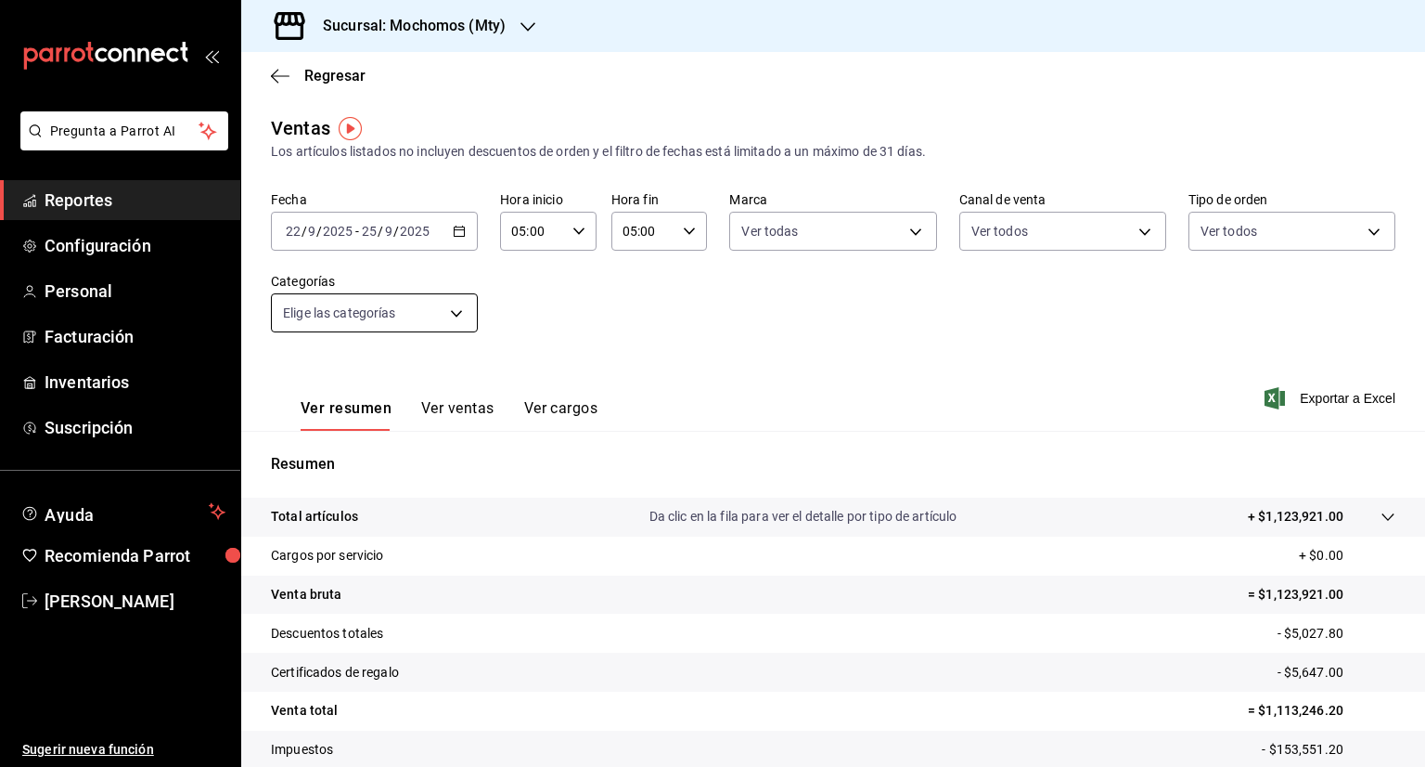
click at [438, 321] on body "Pregunta a Parrot AI Reportes Configuración Personal Facturación Inventarios Su…" at bounding box center [712, 383] width 1425 height 767
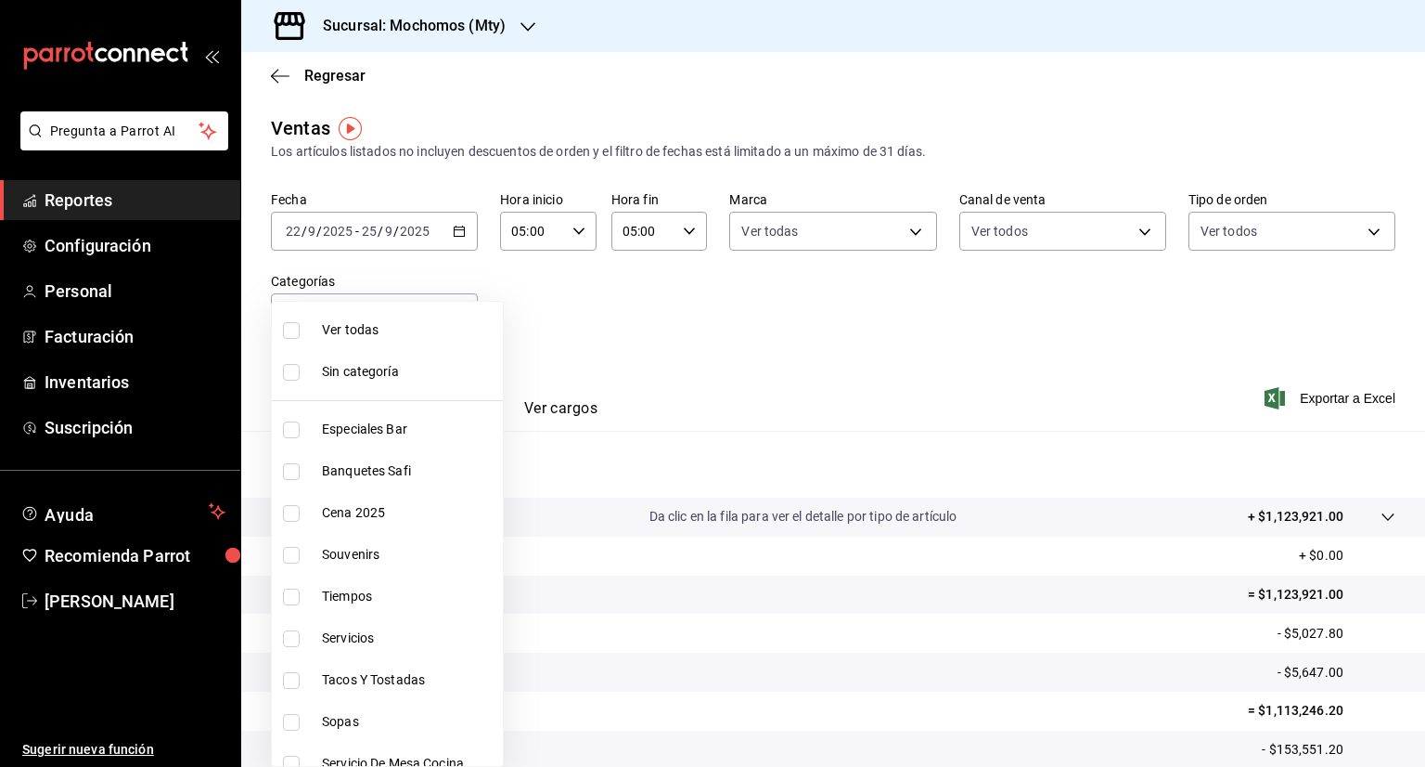
click at [285, 332] on input "checkbox" at bounding box center [291, 330] width 17 height 17
checkbox input "true"
type input "ca062f0f-28a6-4a2e-835a-bf626b46f614,ff02f0f8-cf27-4ea8-b513-1d5c0356e4fc,aaf97…"
checkbox input "true"
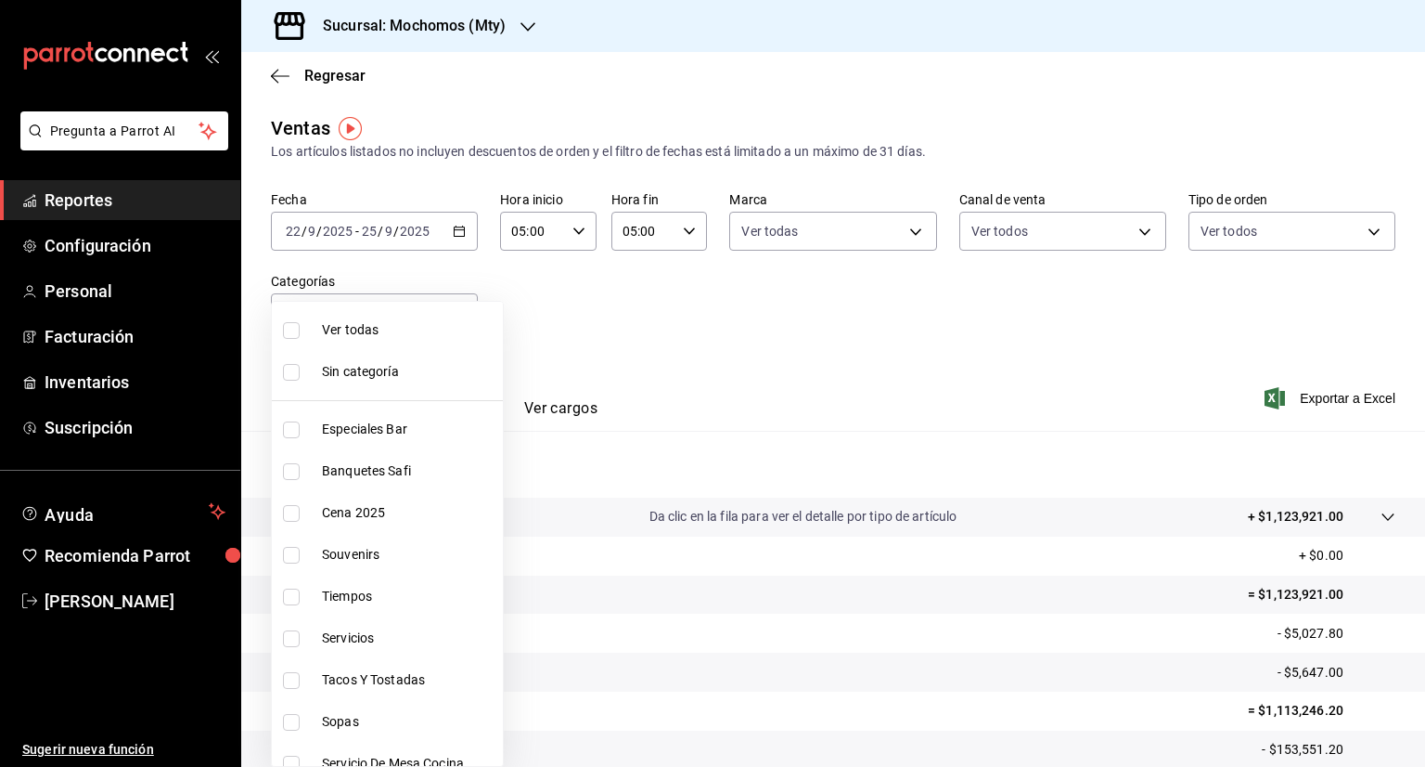
checkbox input "true"
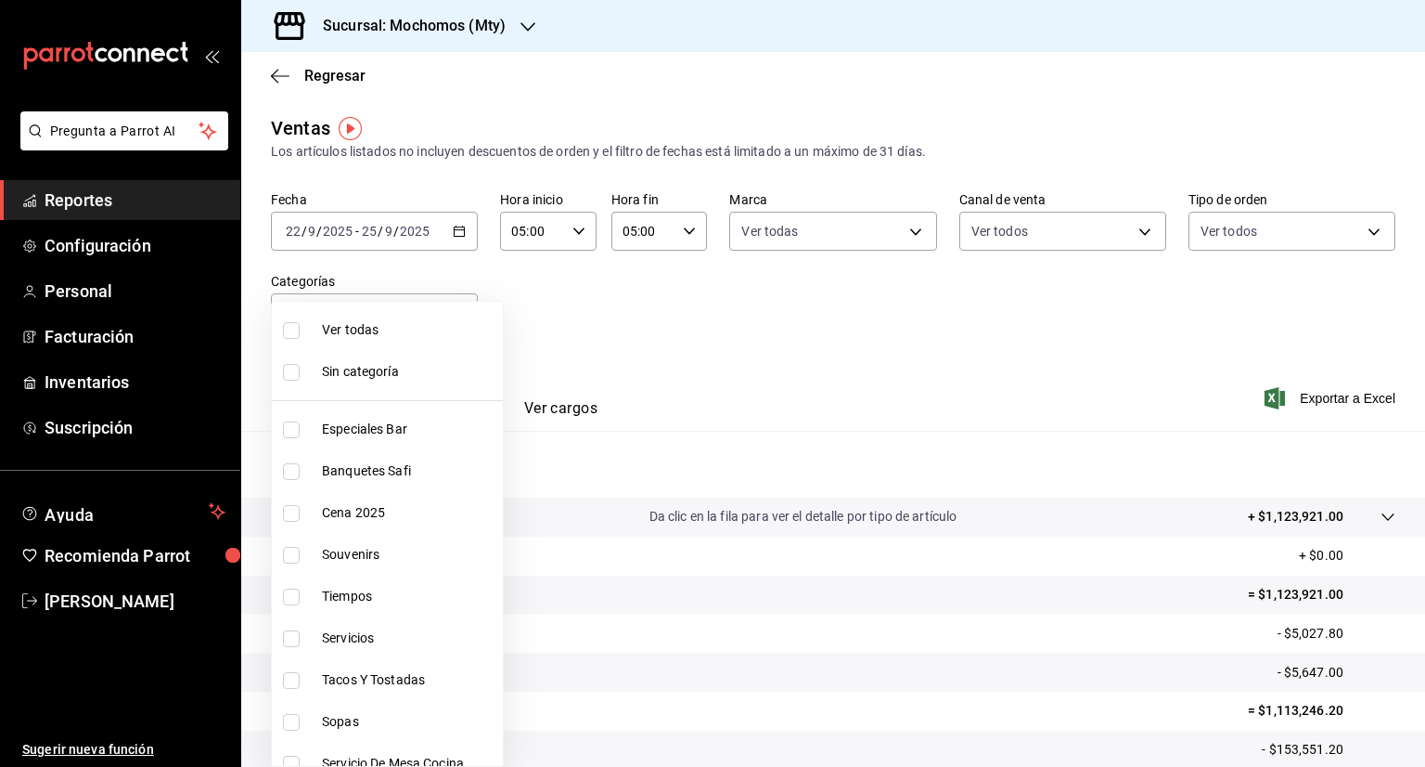
checkbox input "true"
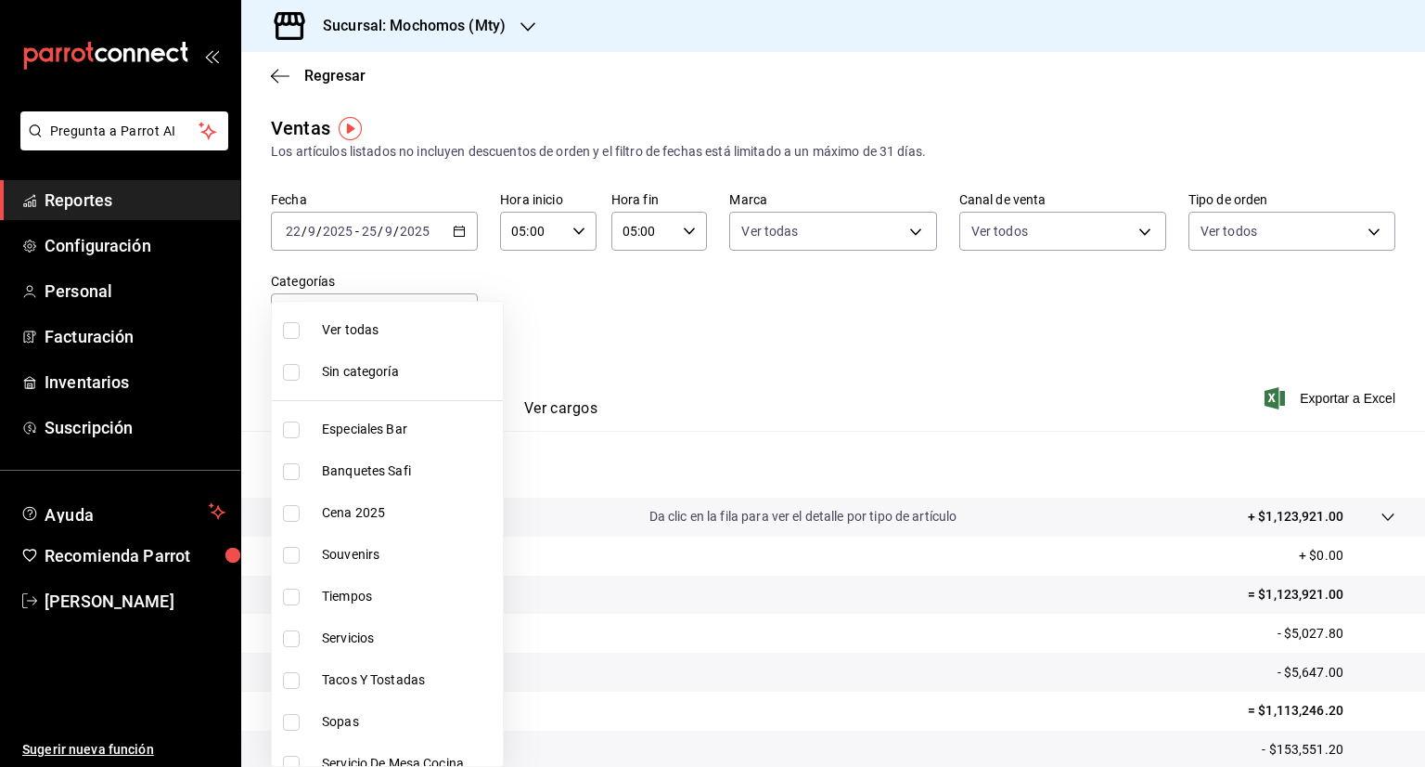
checkbox input "true"
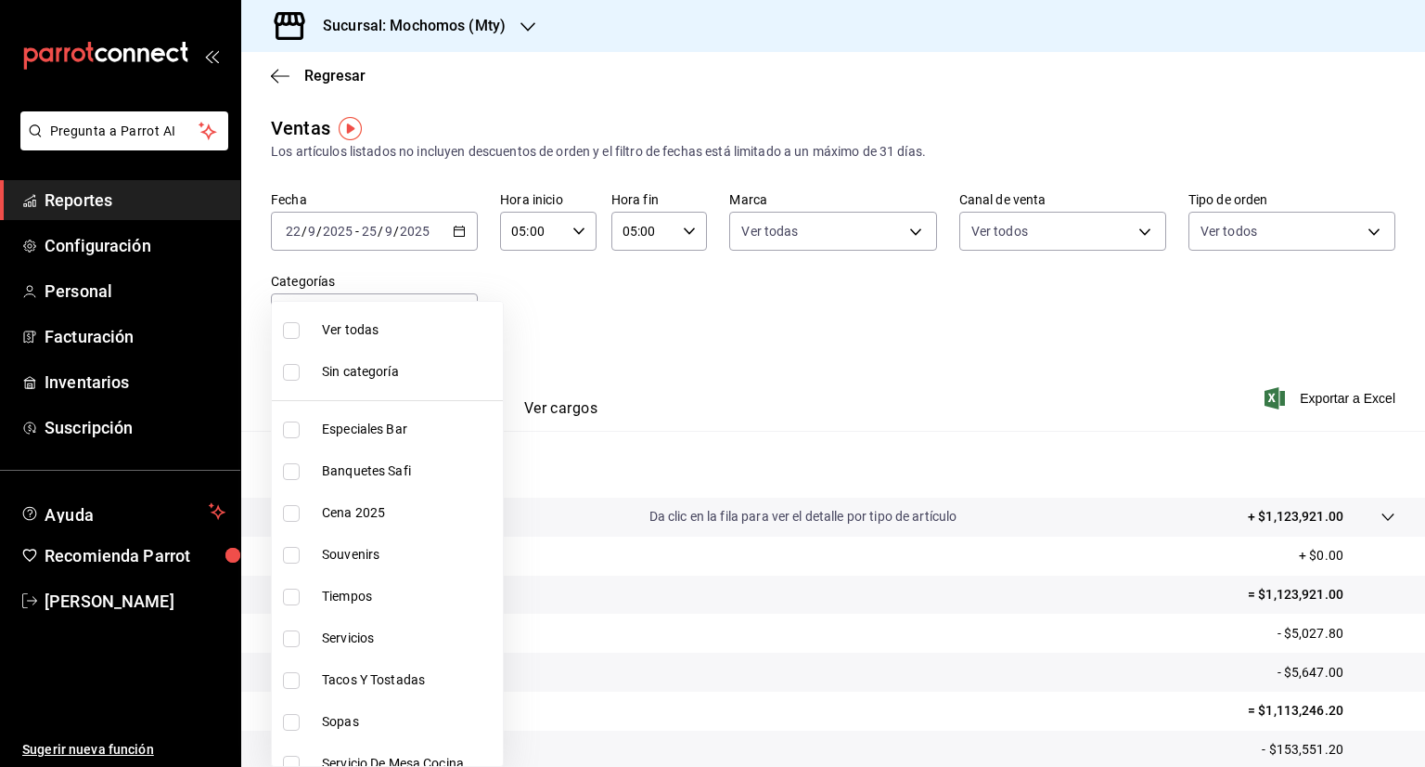
checkbox input "true"
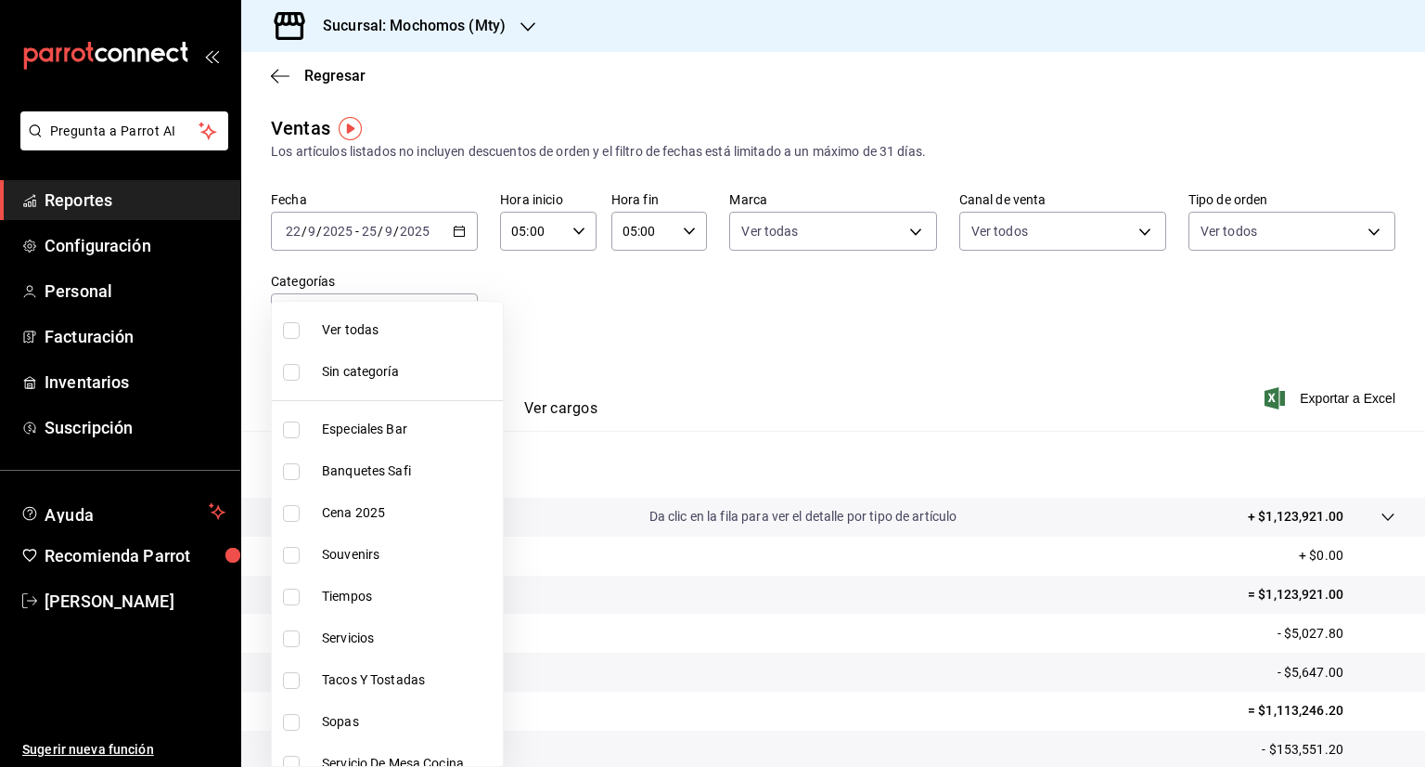
checkbox input "true"
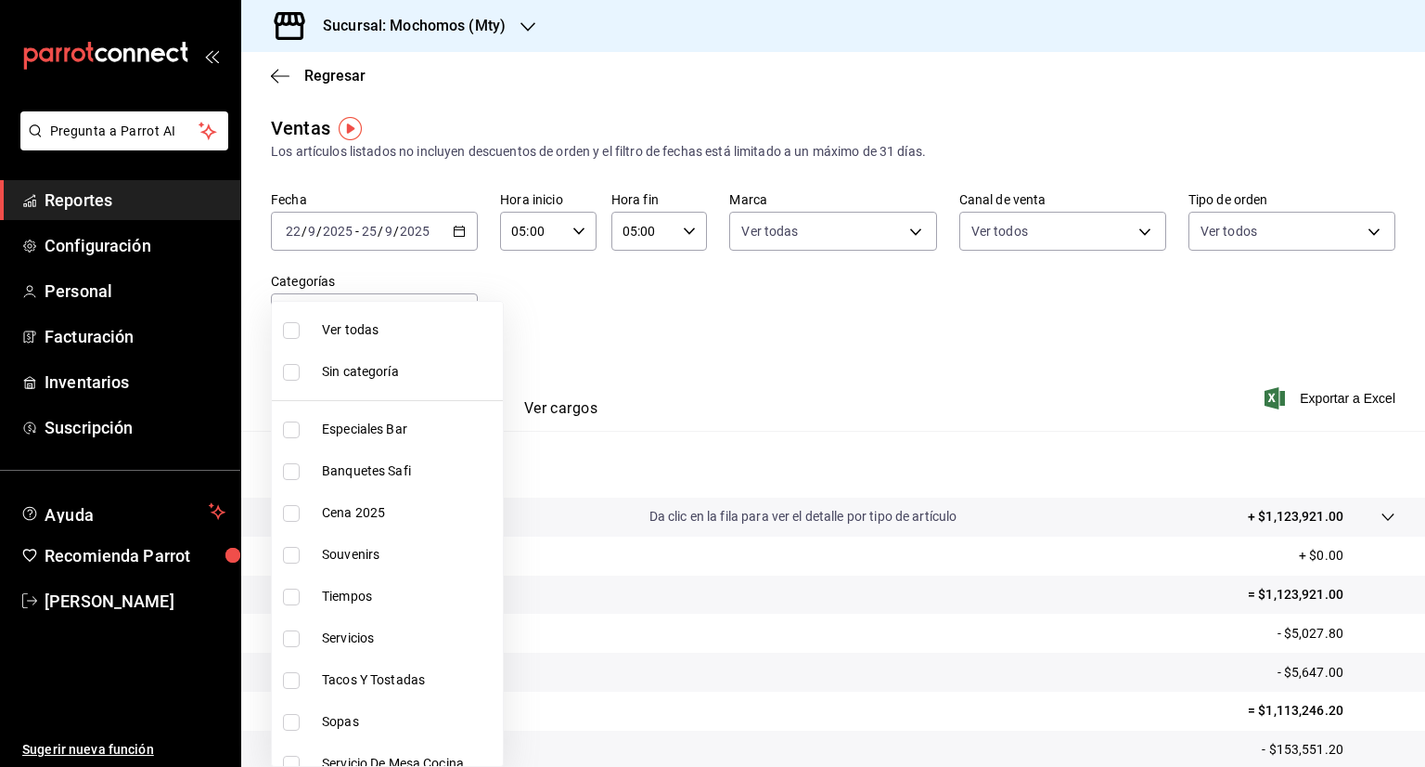
checkbox input "true"
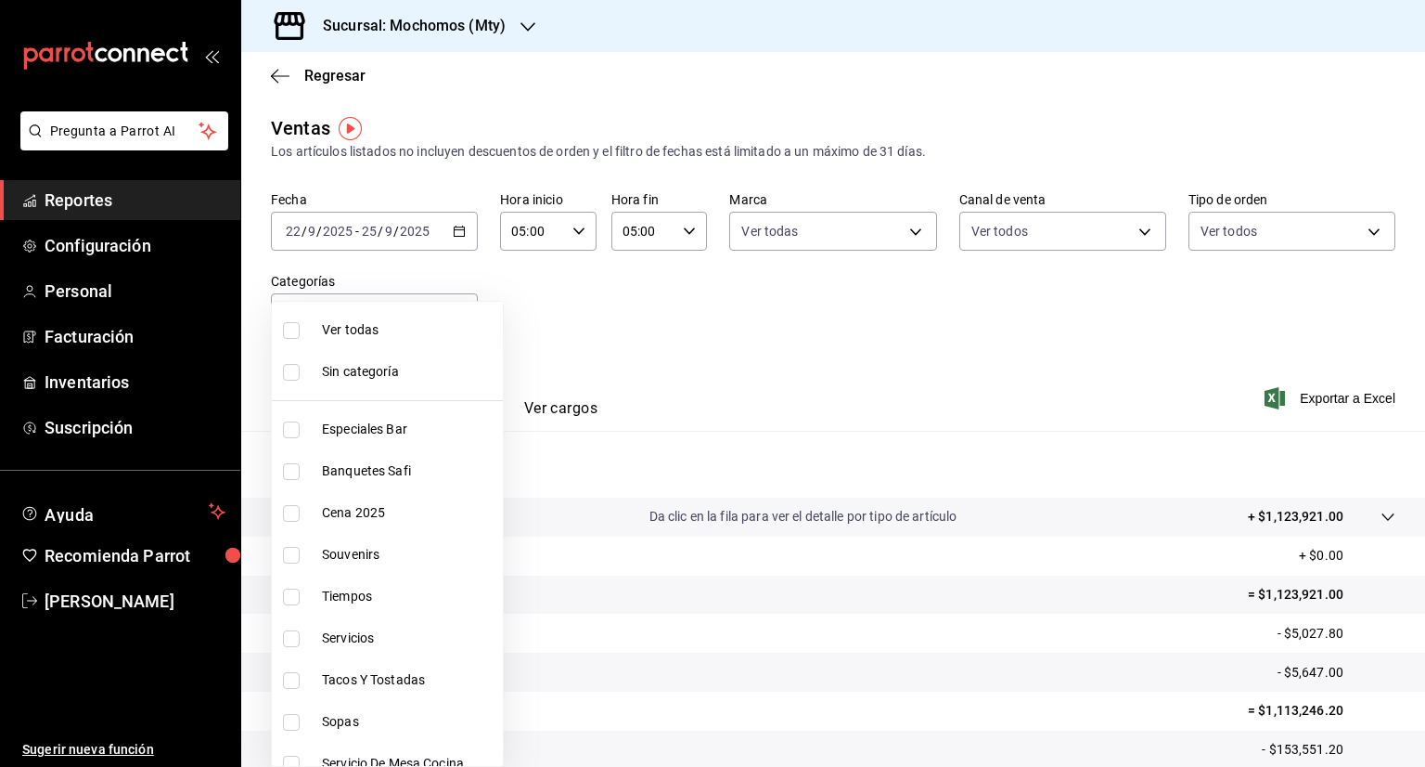
checkbox input "true"
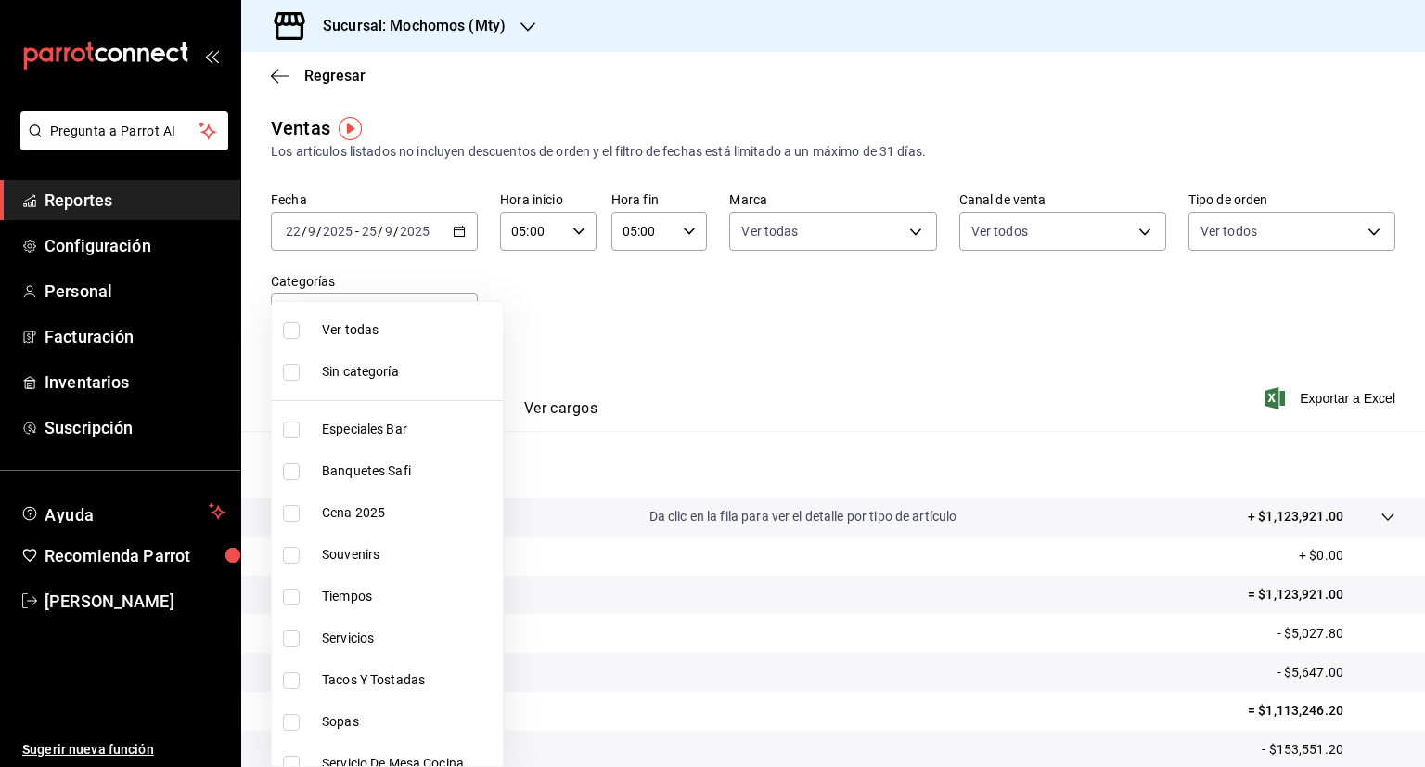
checkbox input "true"
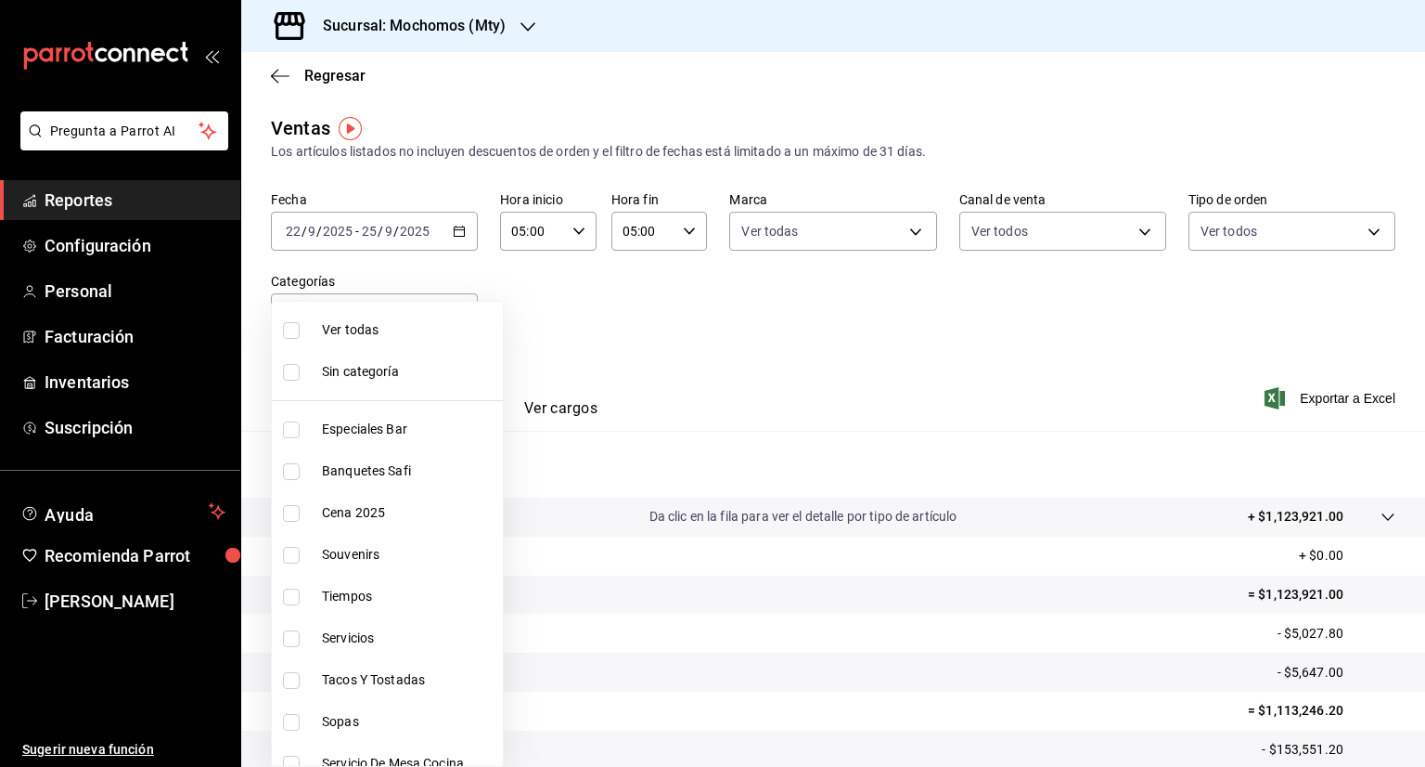
checkbox input "true"
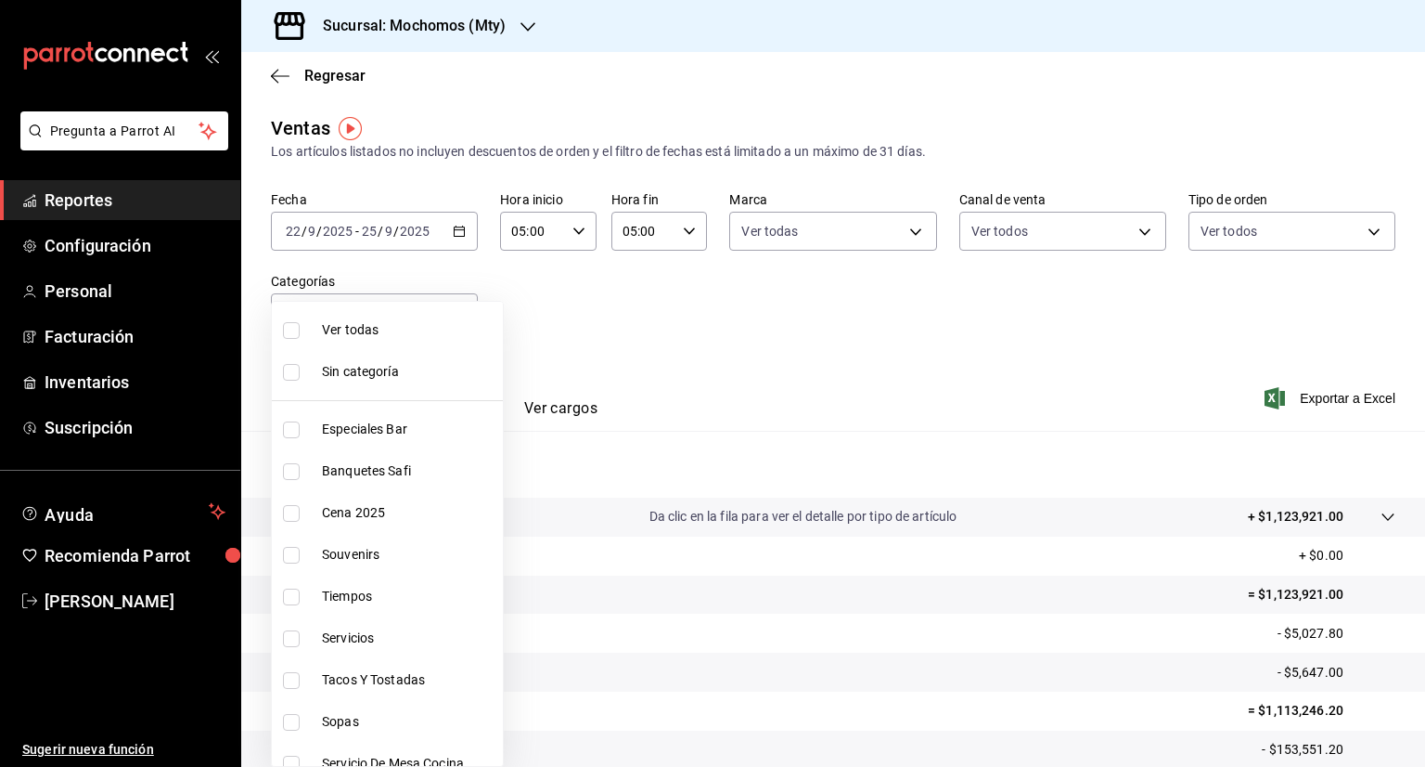
checkbox input "true"
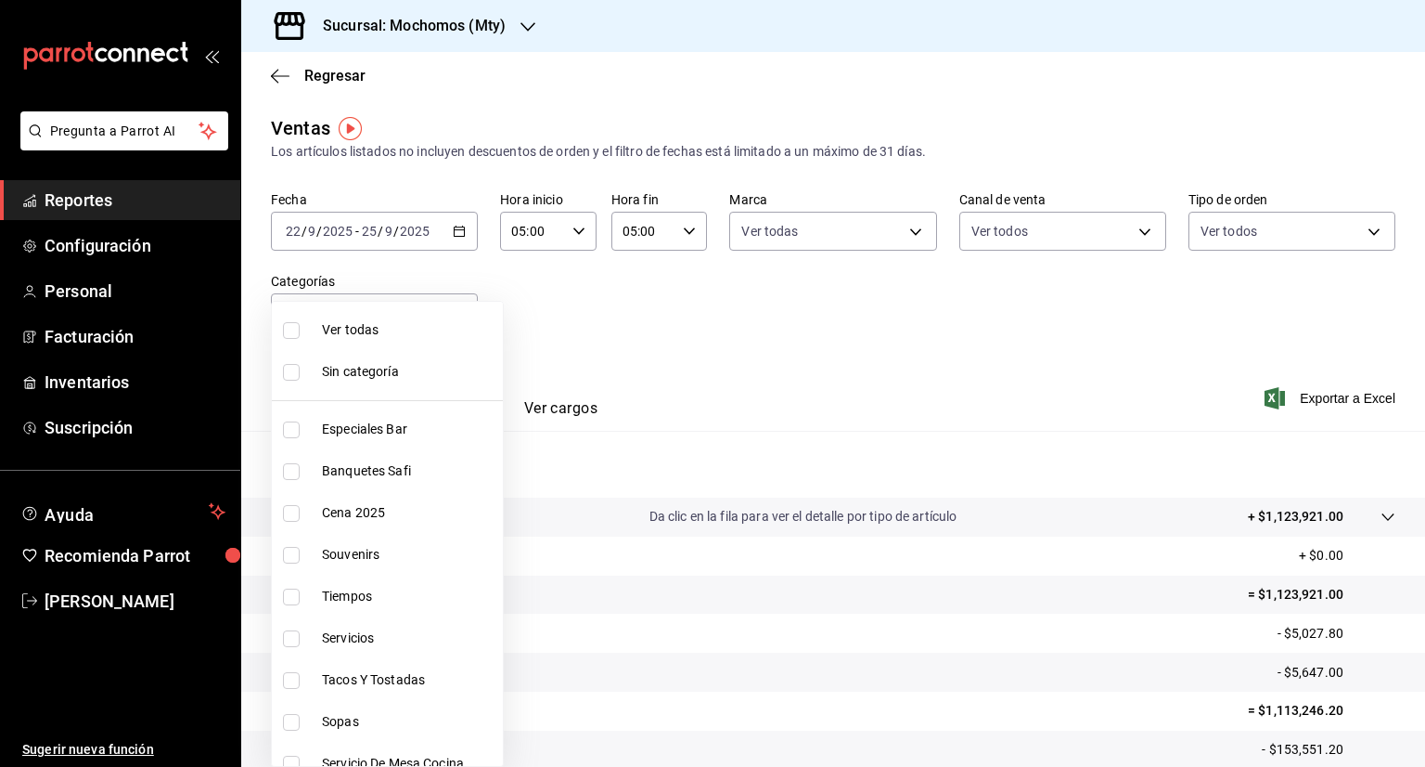
checkbox input "true"
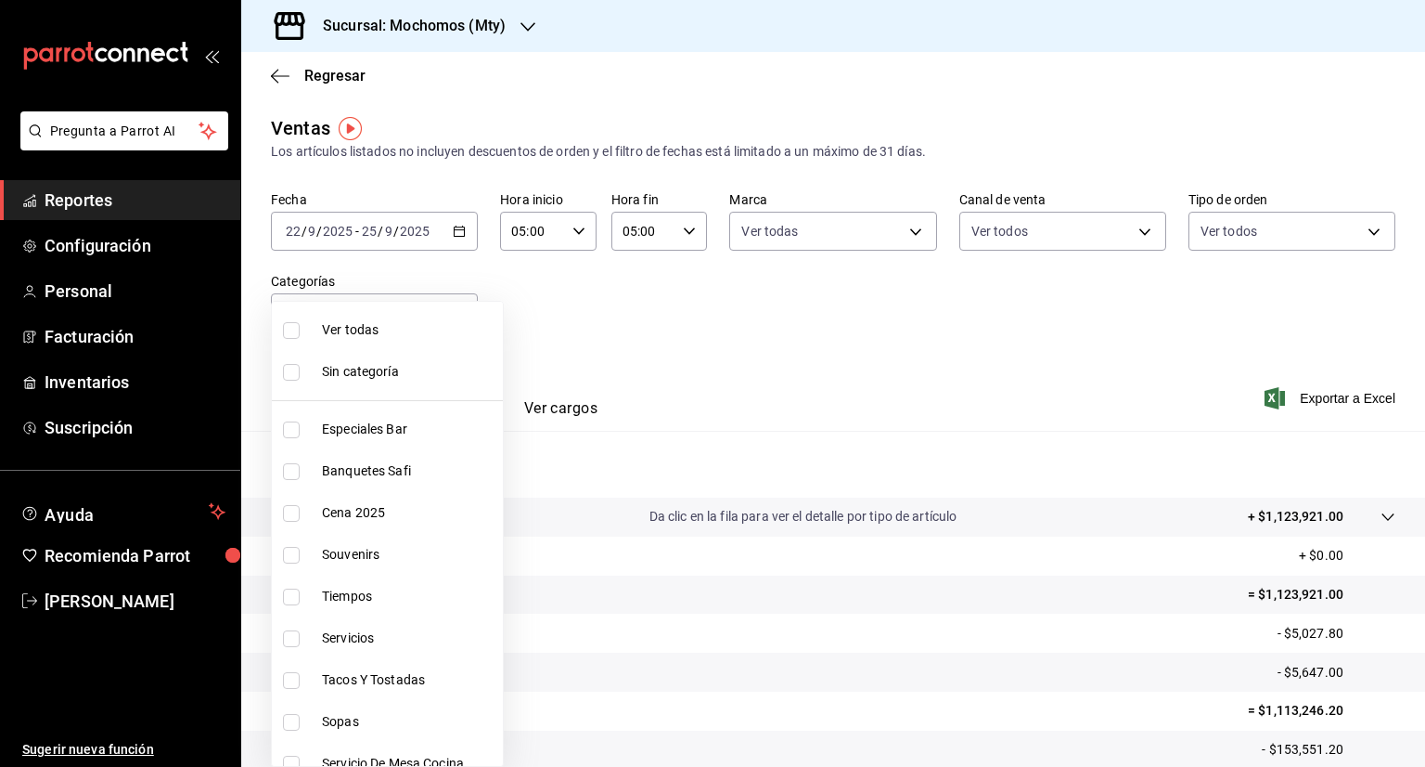
checkbox input "true"
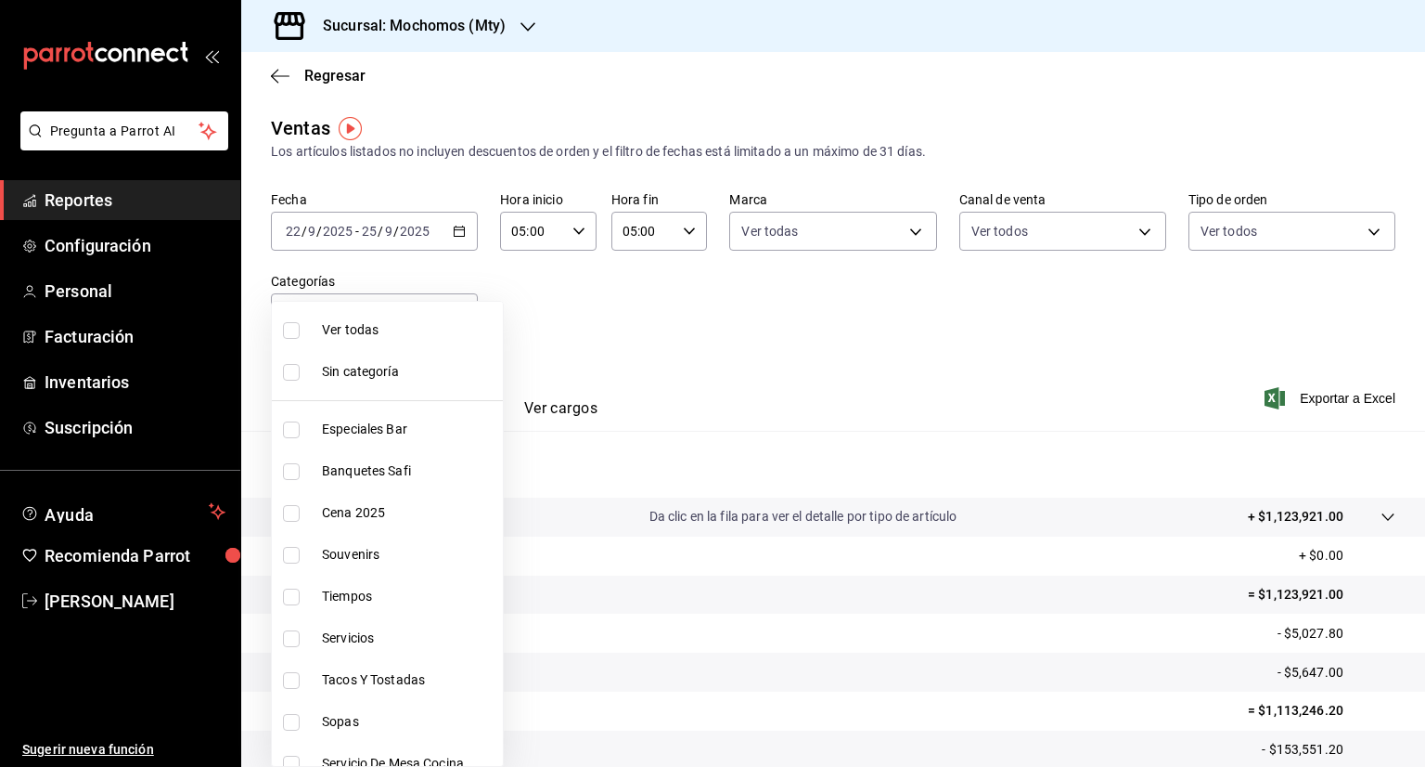
checkbox input "true"
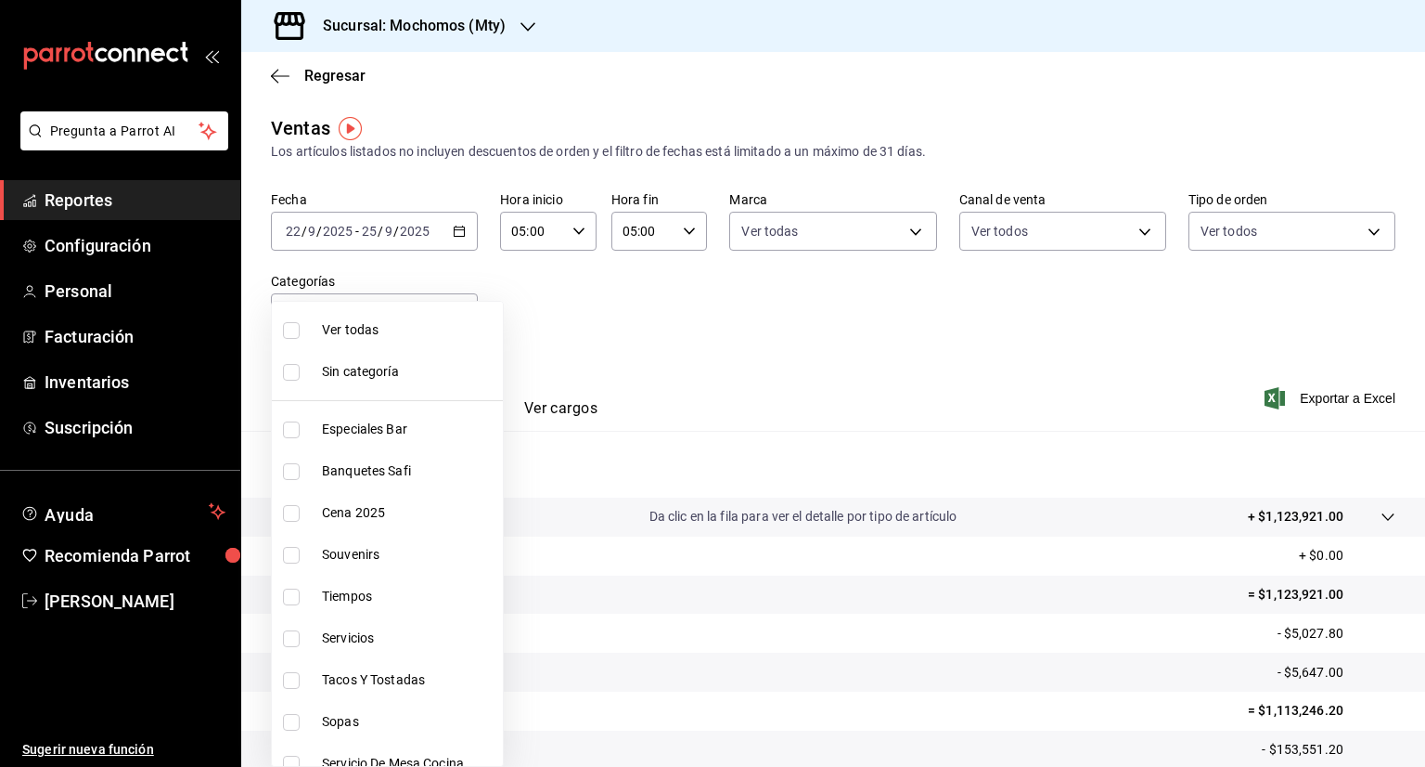
checkbox input "true"
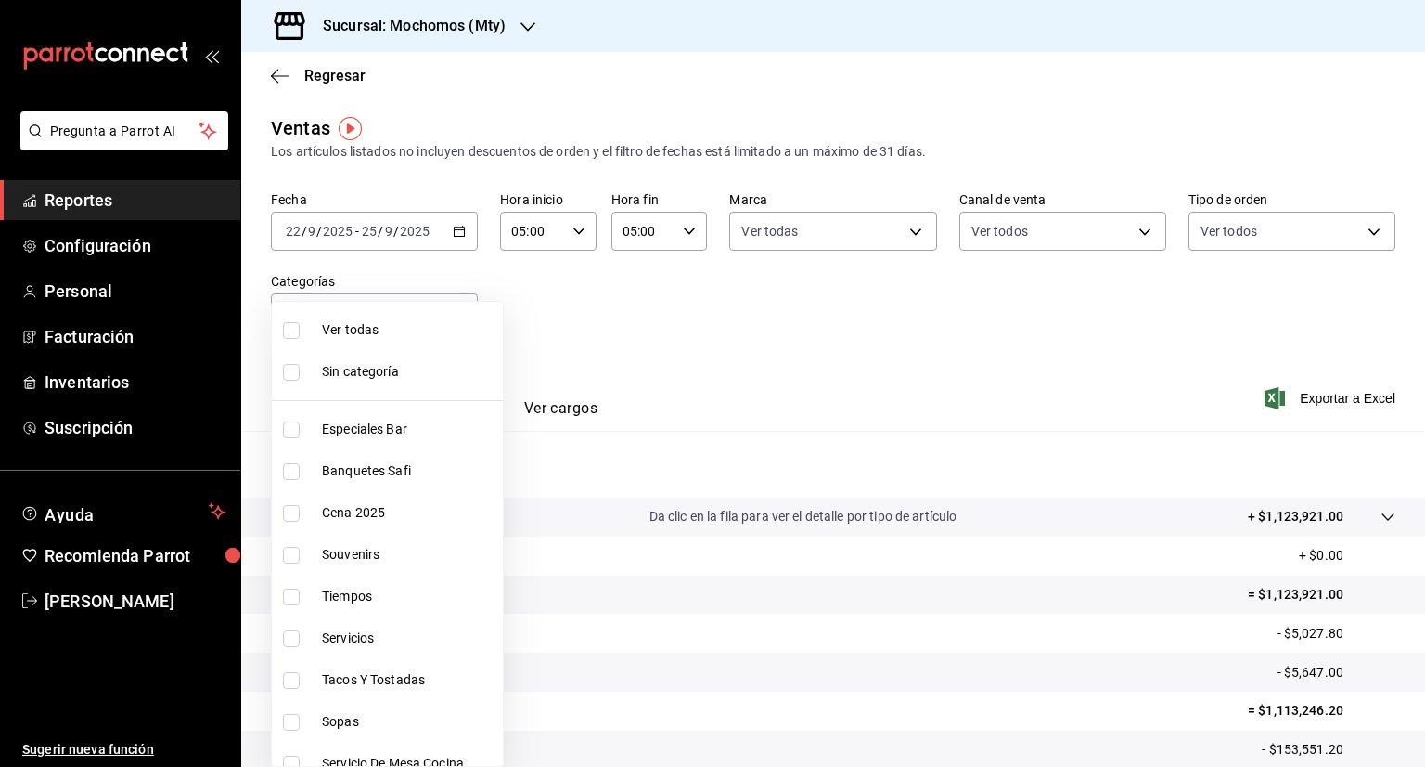
checkbox input "true"
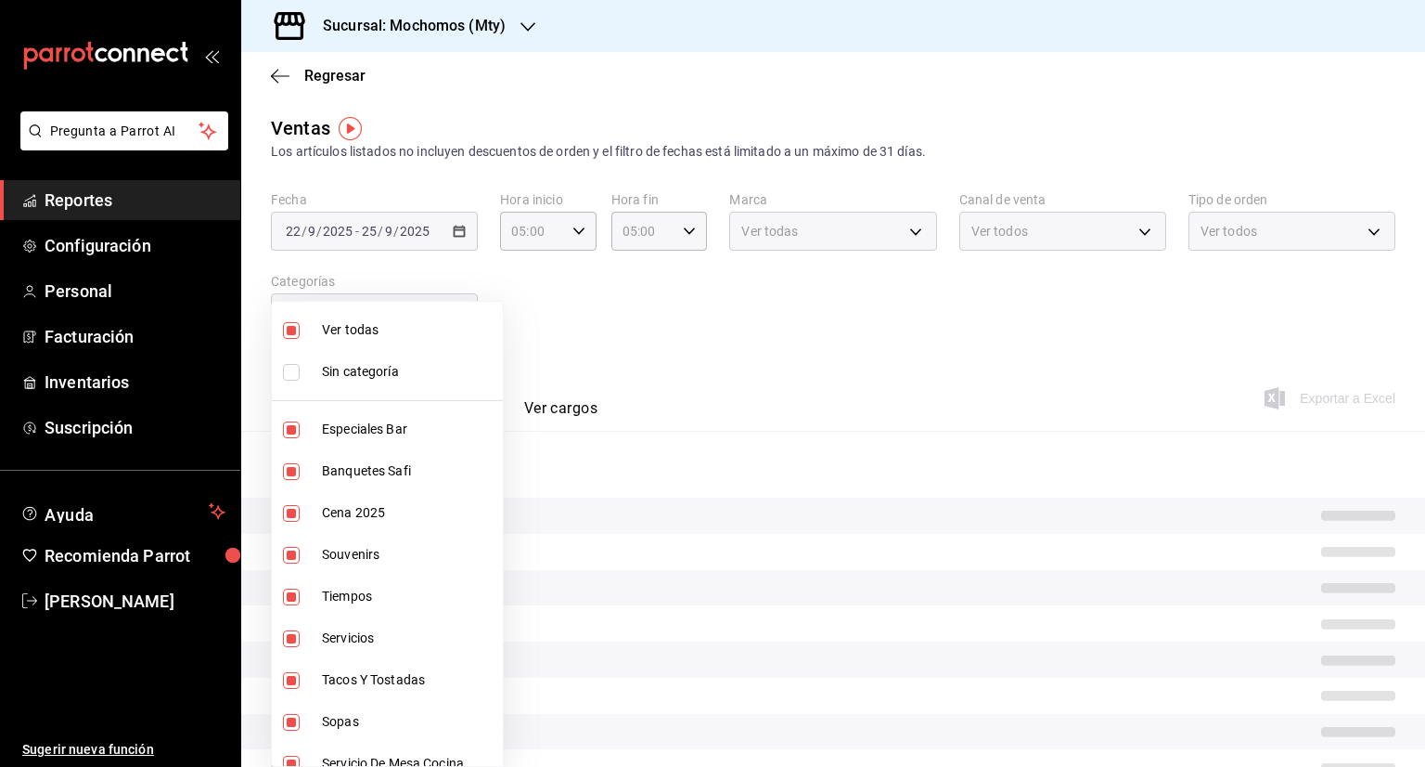
click at [657, 339] on div at bounding box center [712, 383] width 1425 height 767
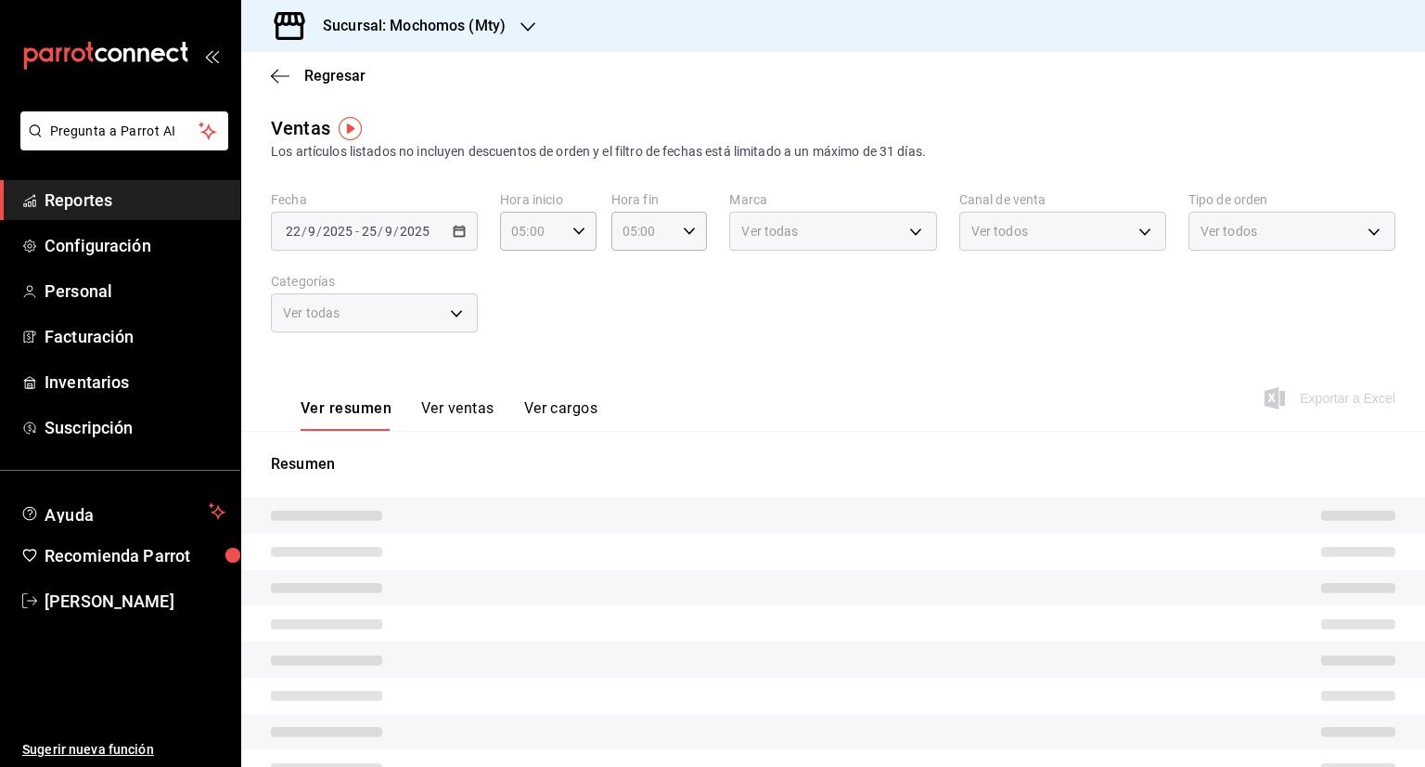
click at [343, 313] on div "Ver todas" at bounding box center [374, 312] width 207 height 39
click at [811, 374] on div "Ver resumen Ver ventas Ver cargos Exportar a Excel" at bounding box center [833, 392] width 1184 height 76
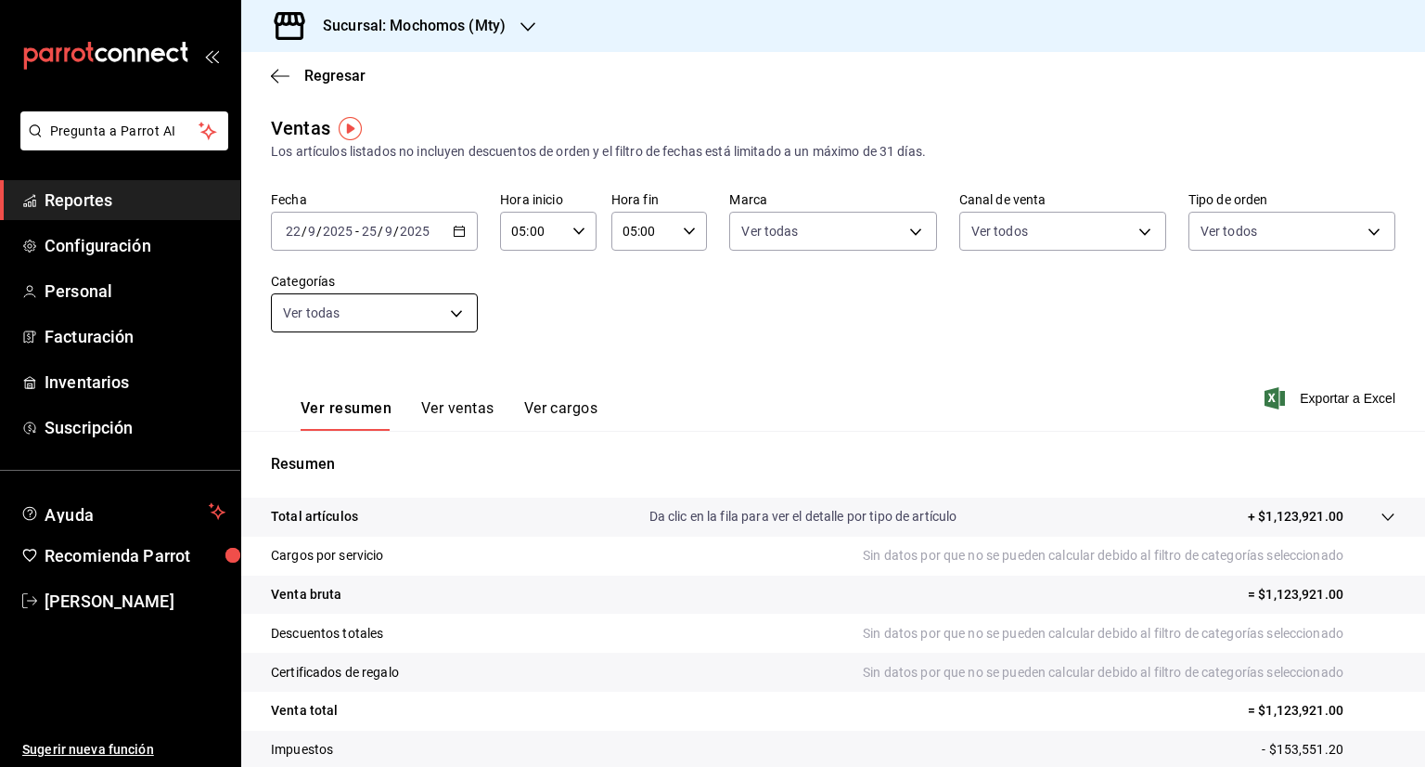
click at [440, 313] on body "Pregunta a Parrot AI Reportes Configuración Personal Facturación Inventarios Su…" at bounding box center [712, 383] width 1425 height 767
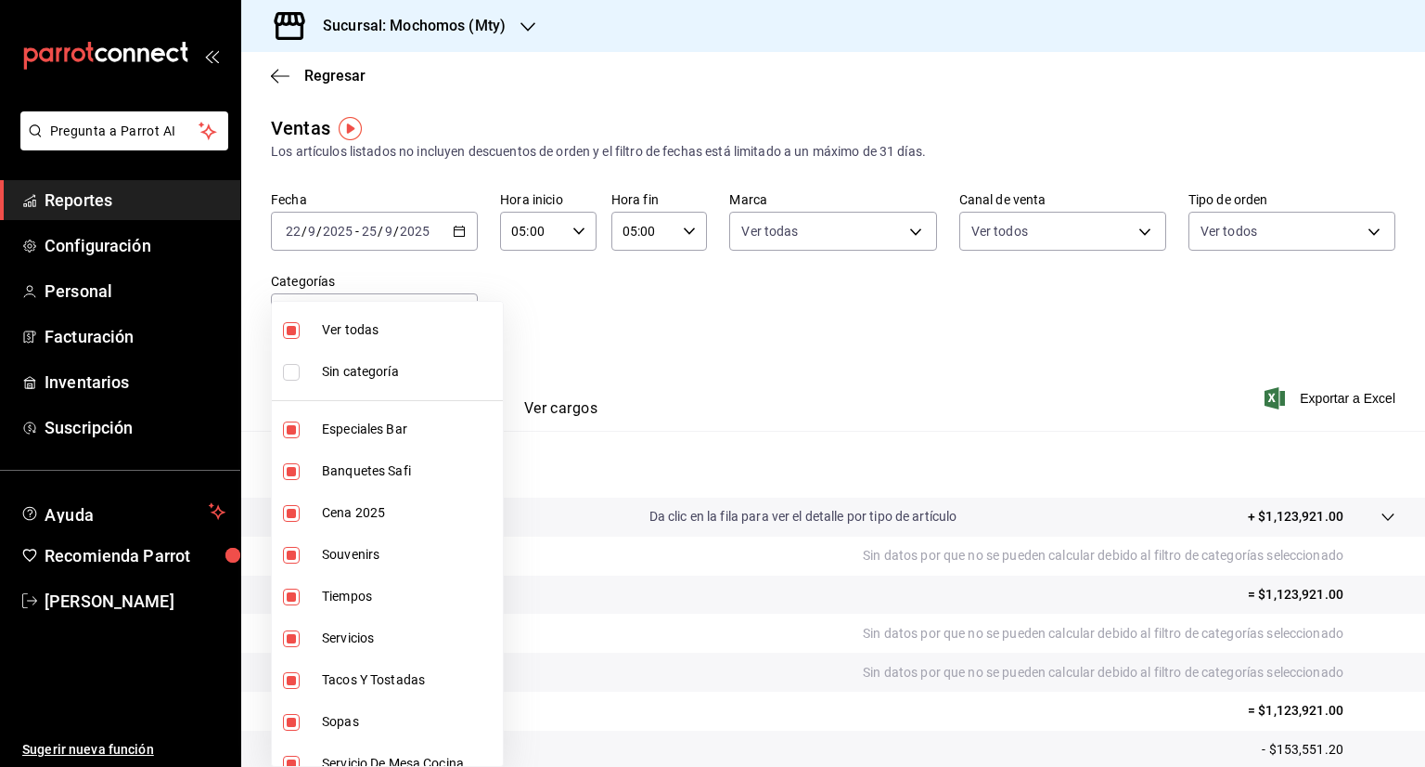
click at [293, 376] on input "checkbox" at bounding box center [291, 372] width 17 height 17
checkbox input "true"
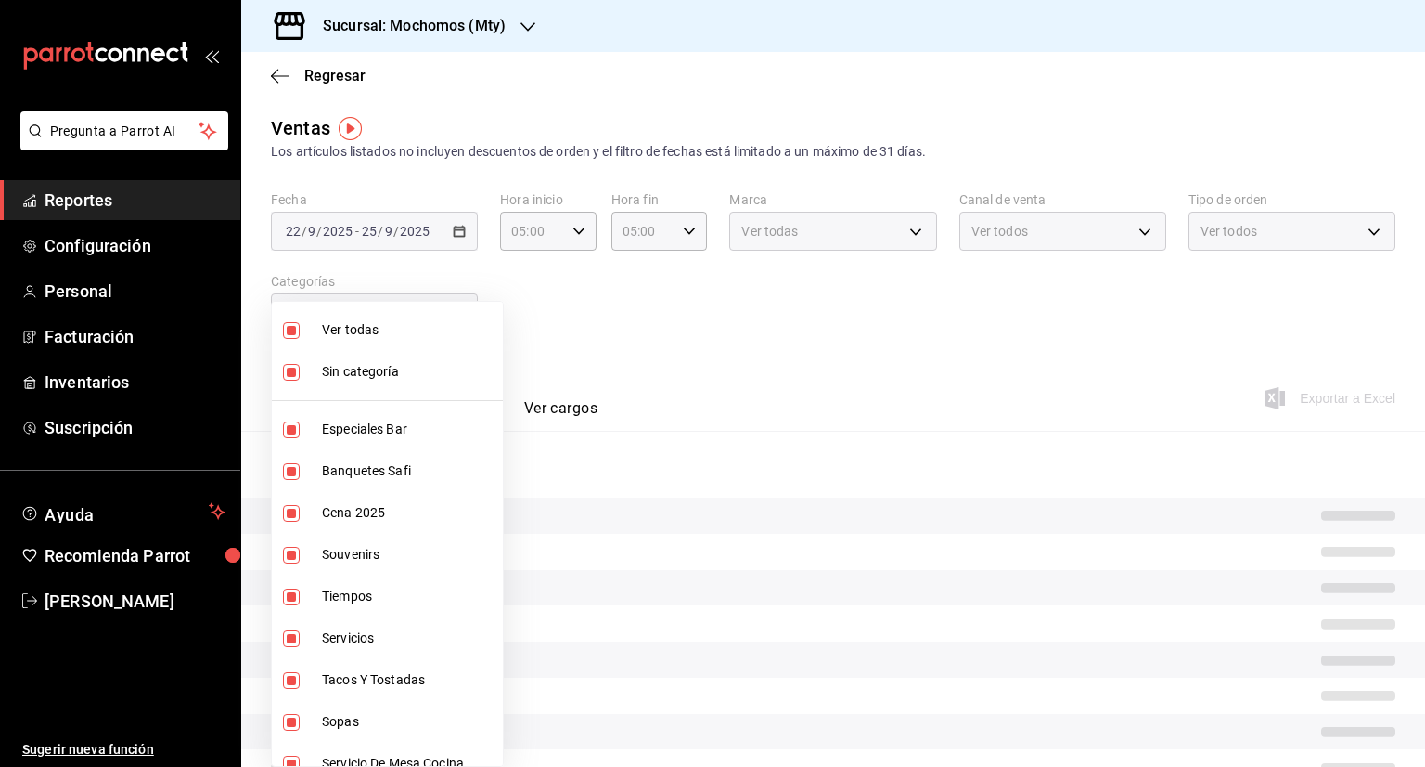
click at [872, 316] on div at bounding box center [712, 383] width 1425 height 767
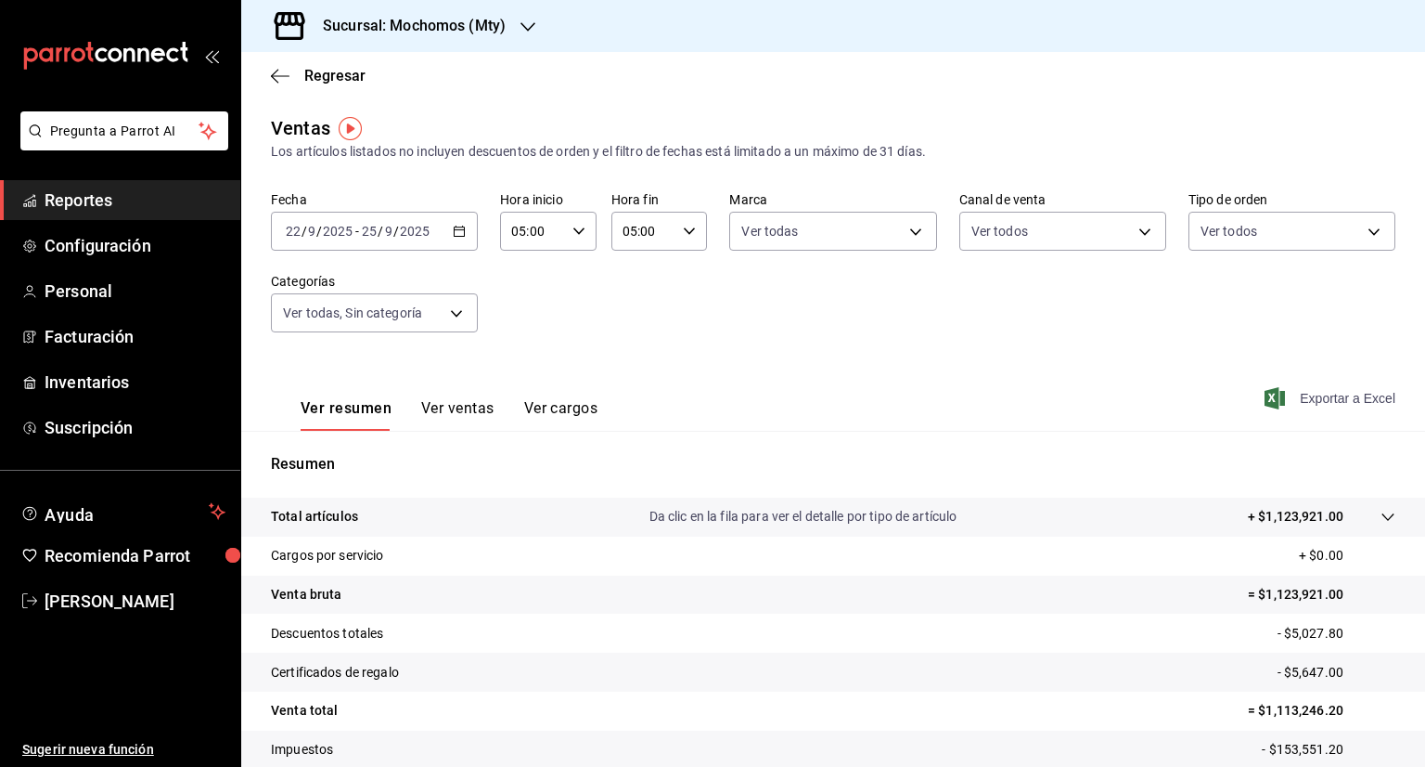
click at [1359, 398] on span "Exportar a Excel" at bounding box center [1332, 398] width 127 height 22
